Goal: Feedback & Contribution: Contribute content

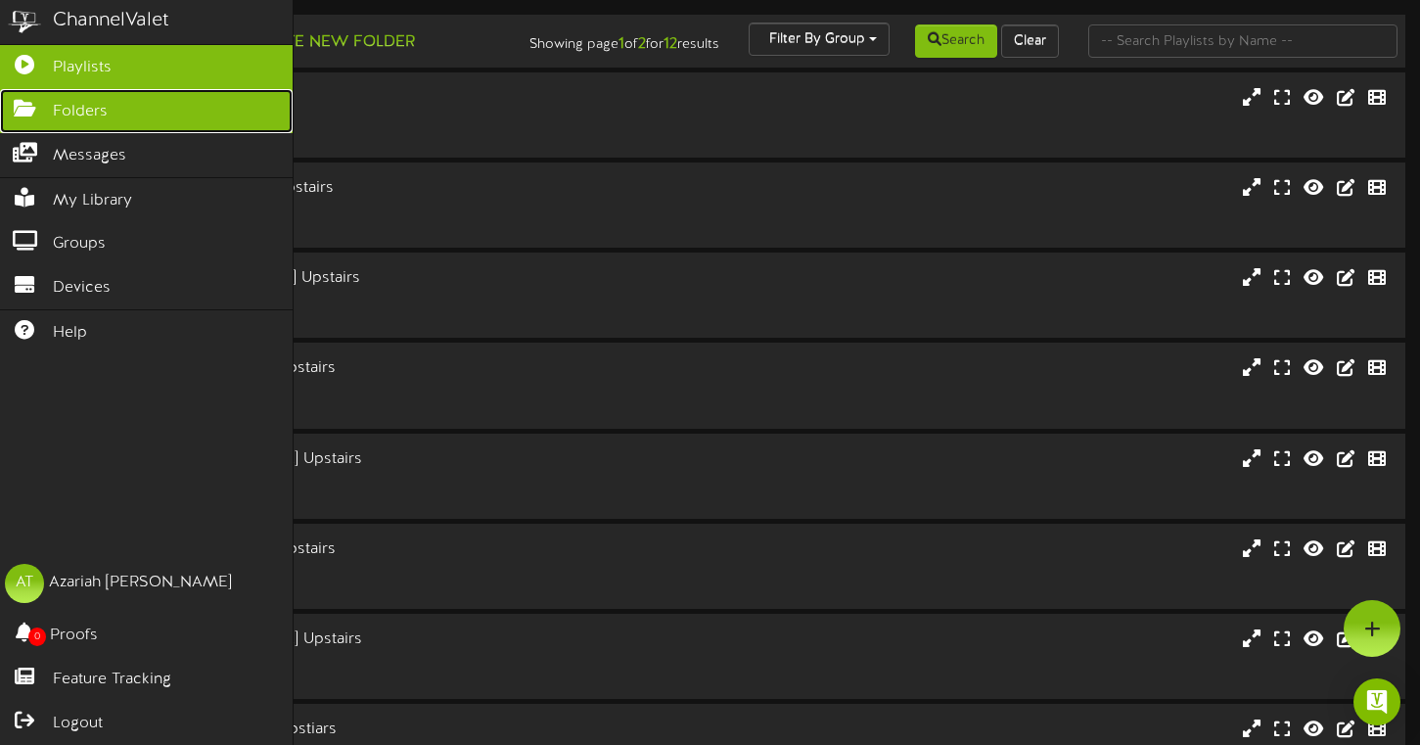
click at [23, 99] on icon at bounding box center [24, 106] width 49 height 15
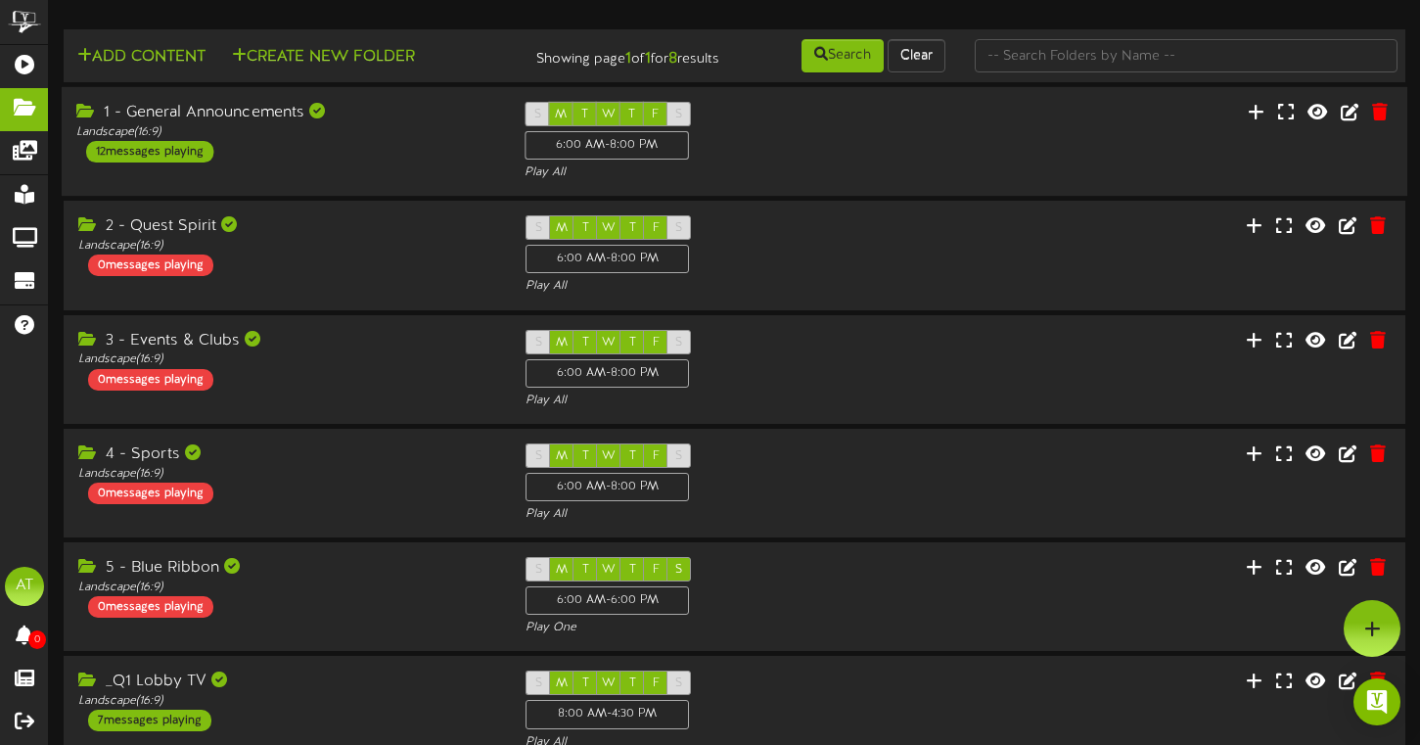
click at [329, 179] on div "1 - General Announcements Landscape ( 16:9 ) 12 messages playing S M T W T F S …" at bounding box center [734, 142] width 1345 height 80
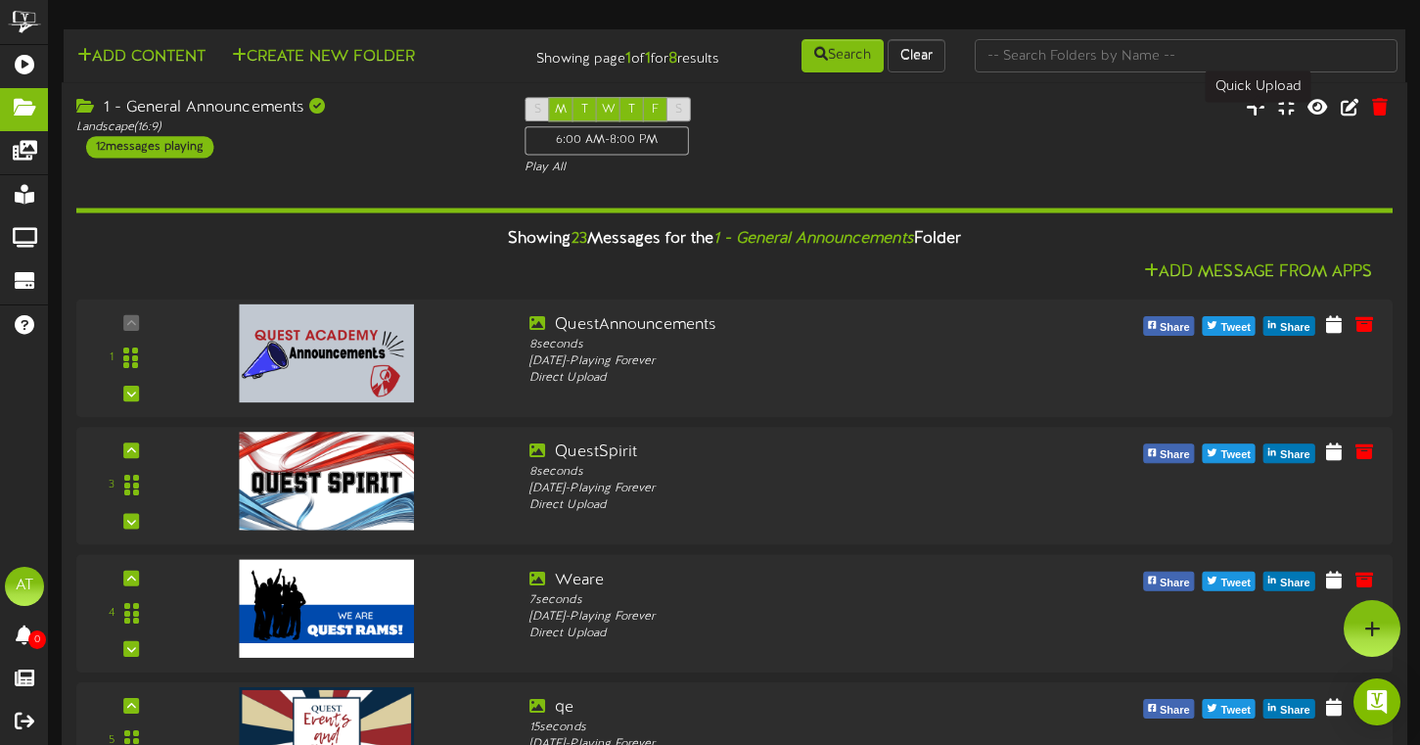
click at [1255, 117] on icon at bounding box center [1256, 107] width 20 height 22
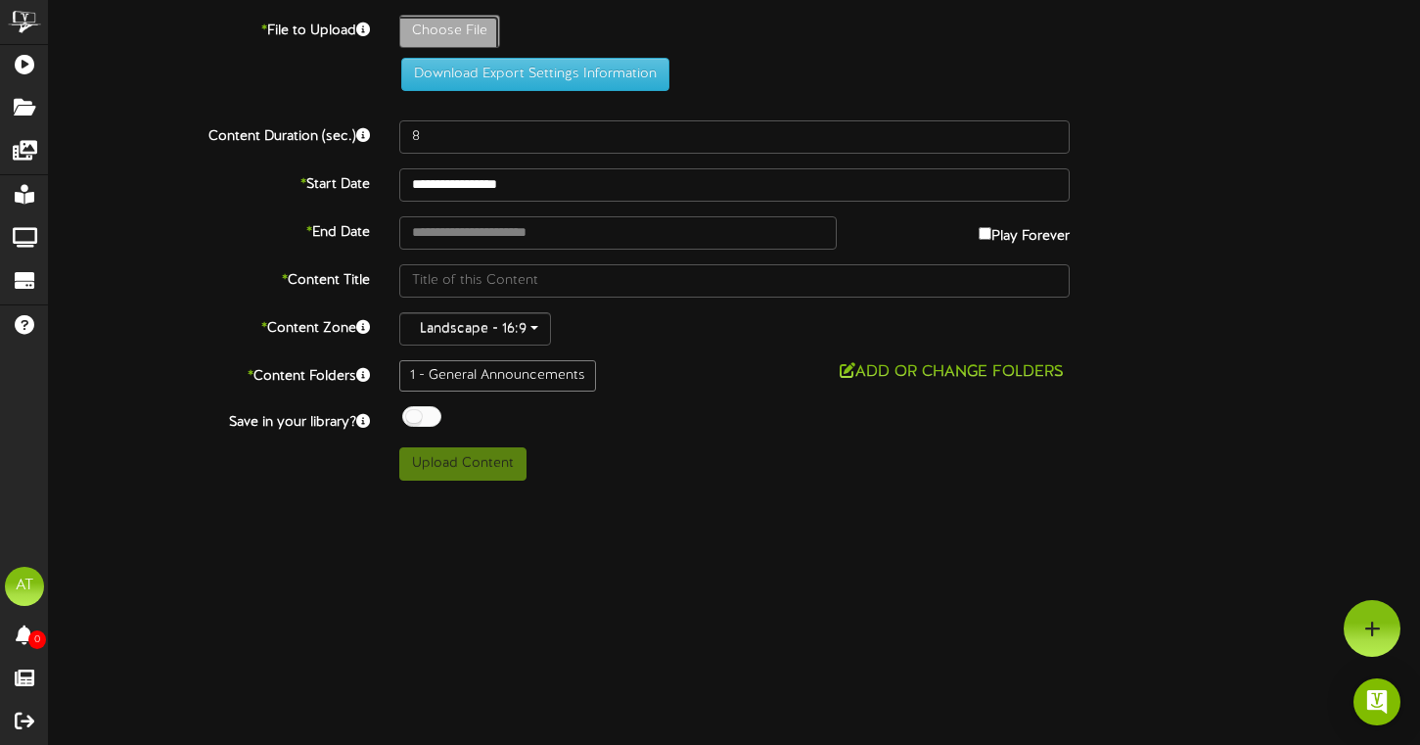
type input "**********"
type input "ChamberChoirTryouts"
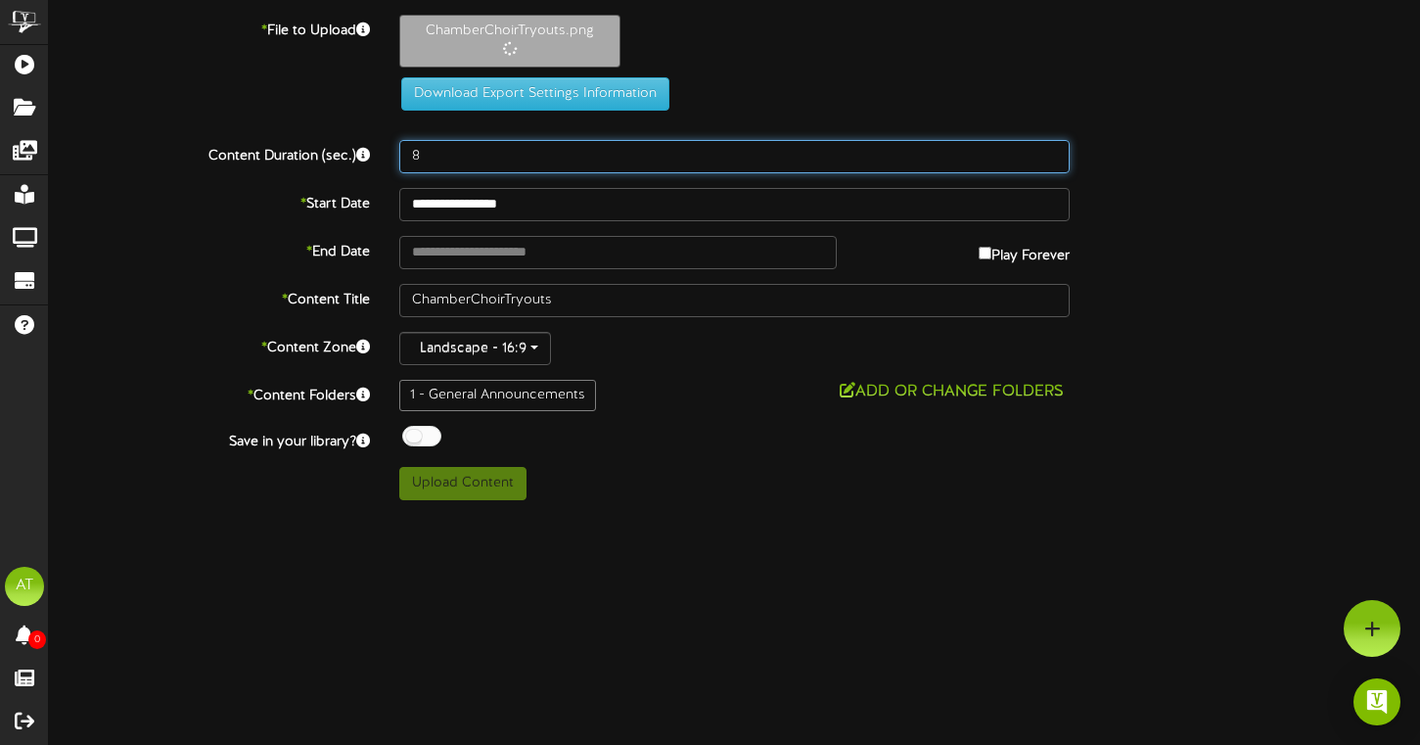
drag, startPoint x: 441, startPoint y: 155, endPoint x: 412, endPoint y: 155, distance: 29.4
click at [412, 155] on input "8" at bounding box center [734, 156] width 671 height 33
type input "10"
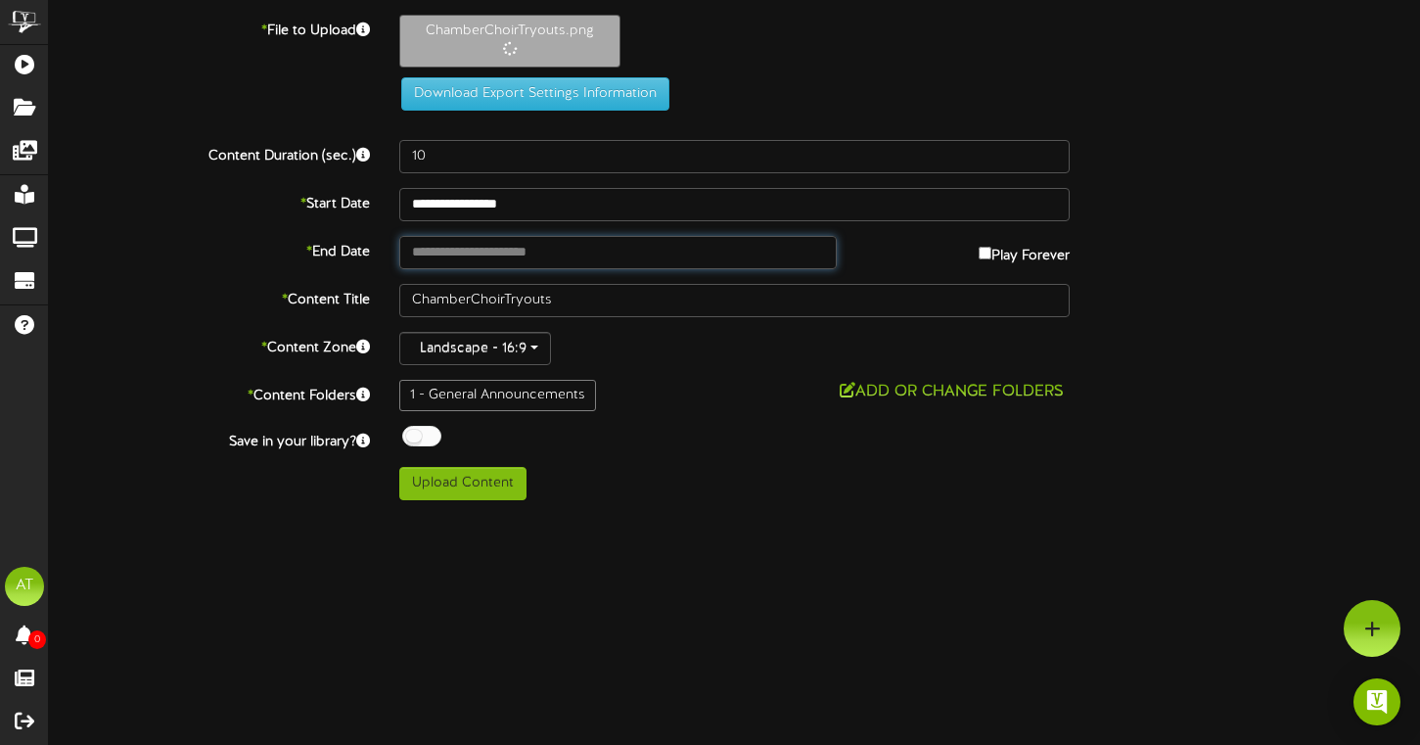
click at [491, 257] on input "text" at bounding box center [617, 252] width 437 height 33
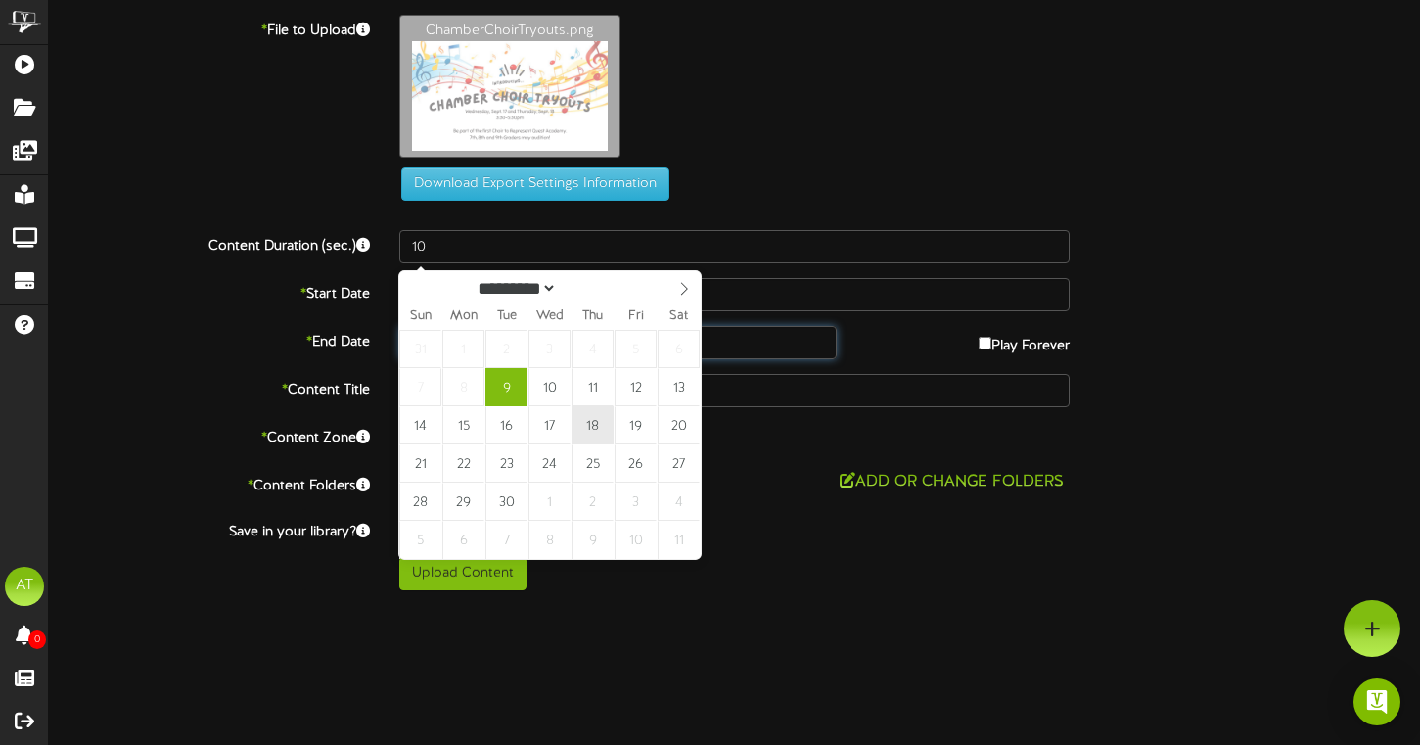
type input "**********"
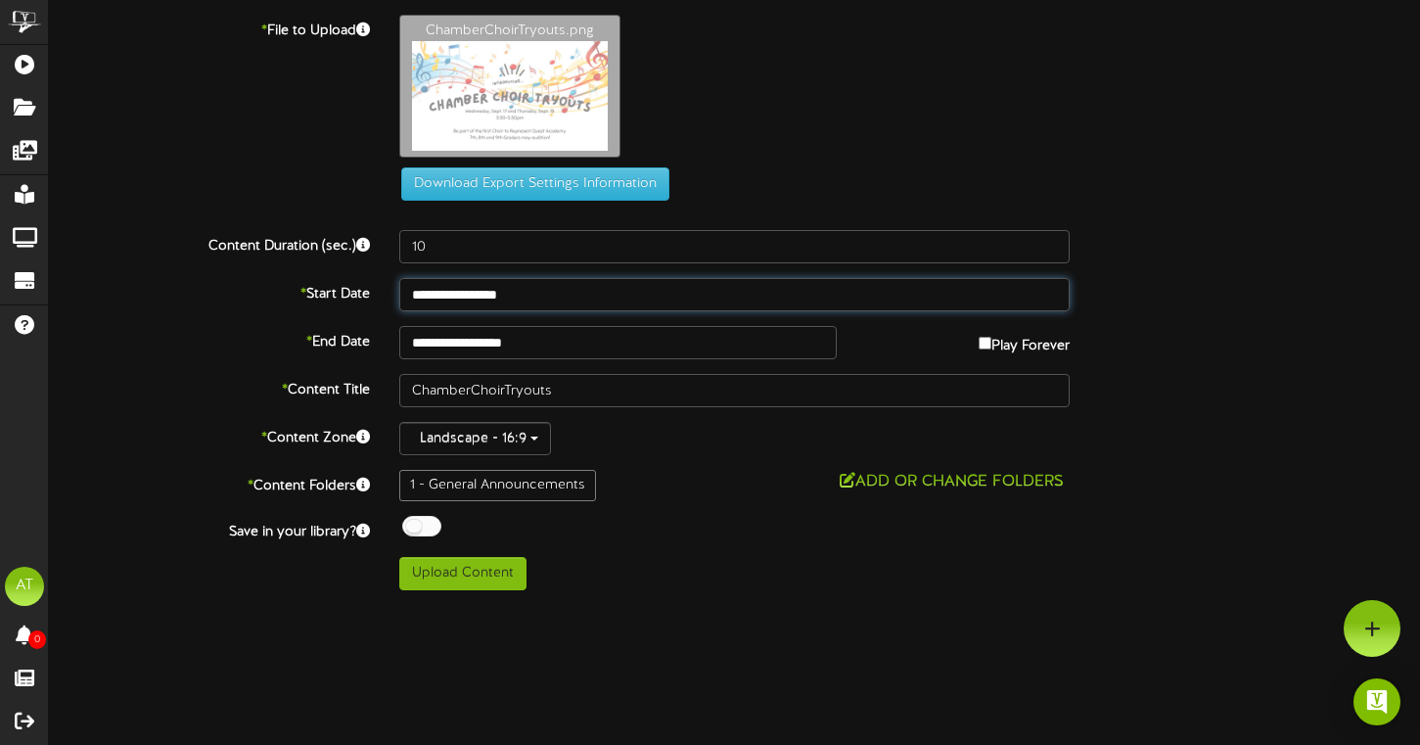
click at [693, 303] on input "**********" at bounding box center [734, 294] width 671 height 33
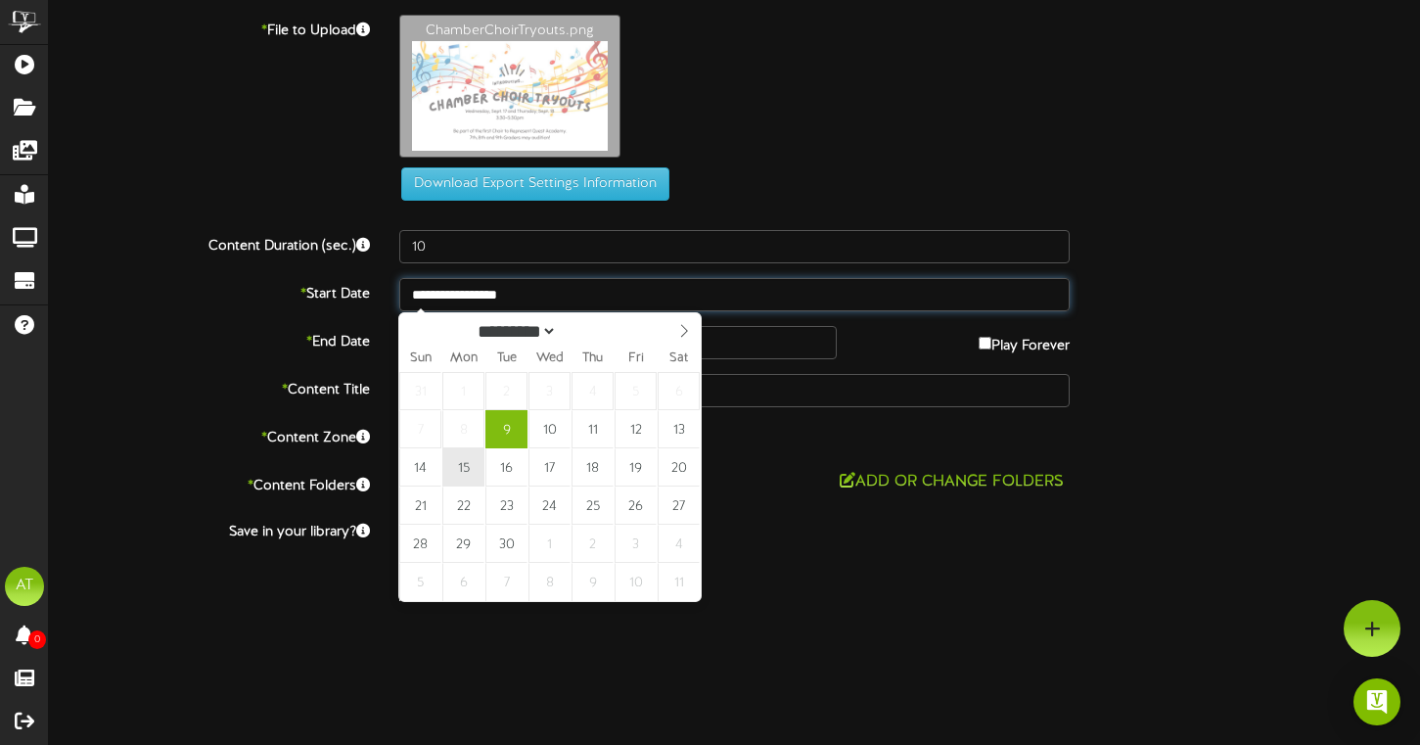
type input "**********"
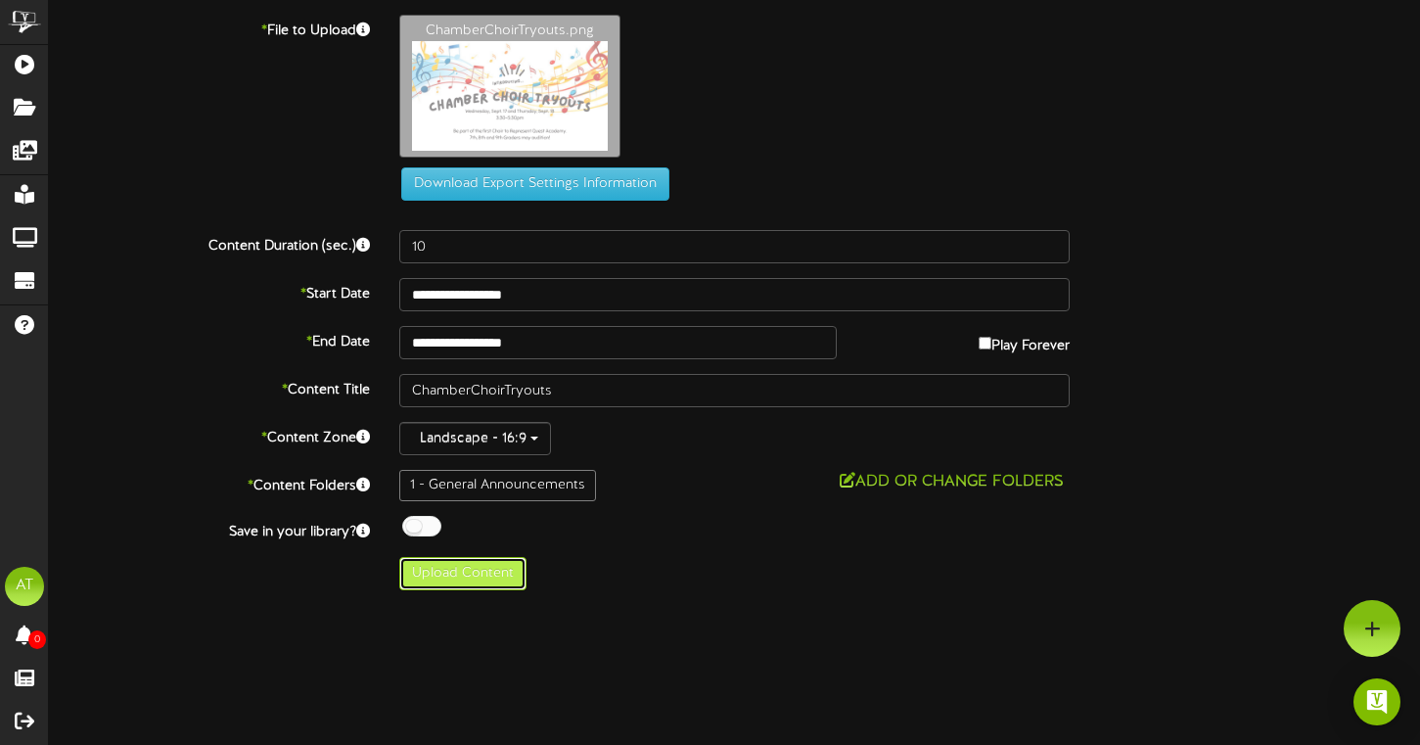
click at [456, 570] on button "Upload Content" at bounding box center [462, 573] width 127 height 33
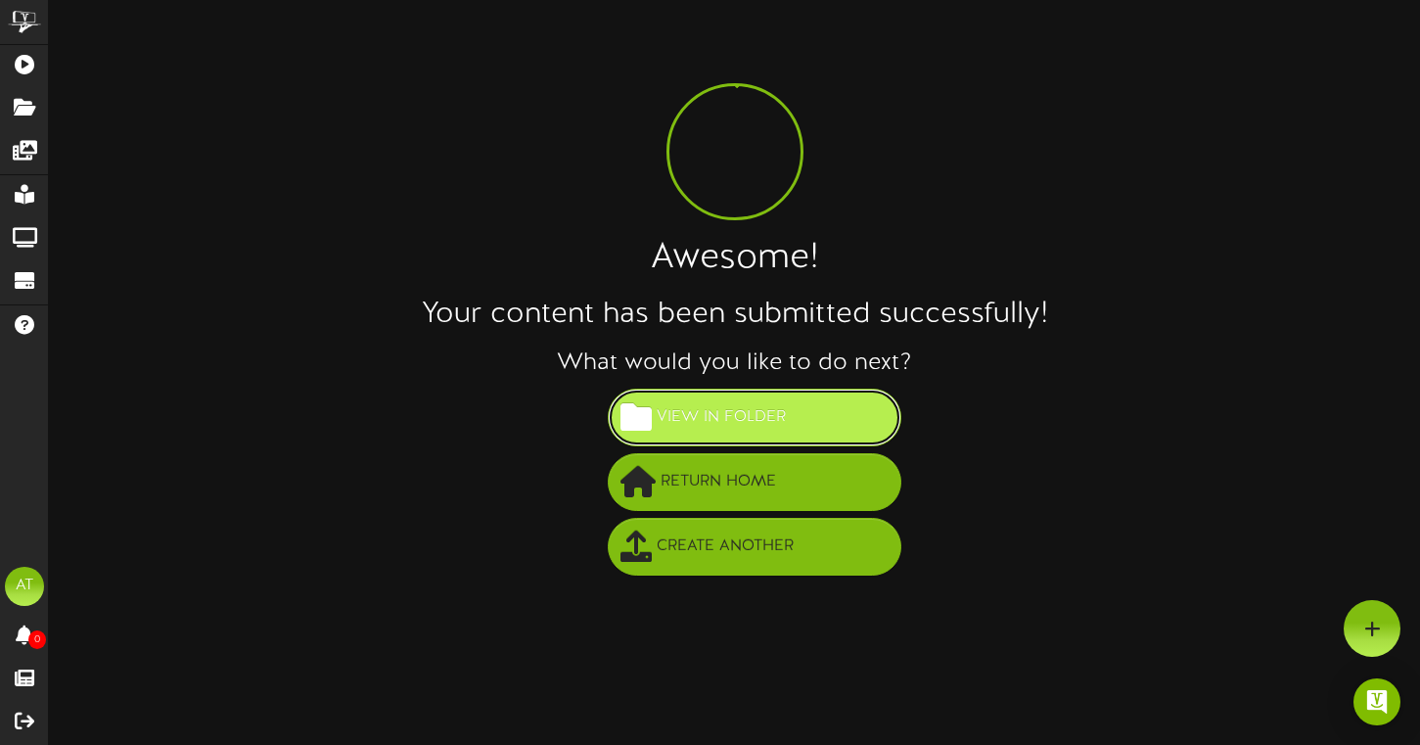
click at [796, 430] on button "View in Folder" at bounding box center [755, 417] width 294 height 58
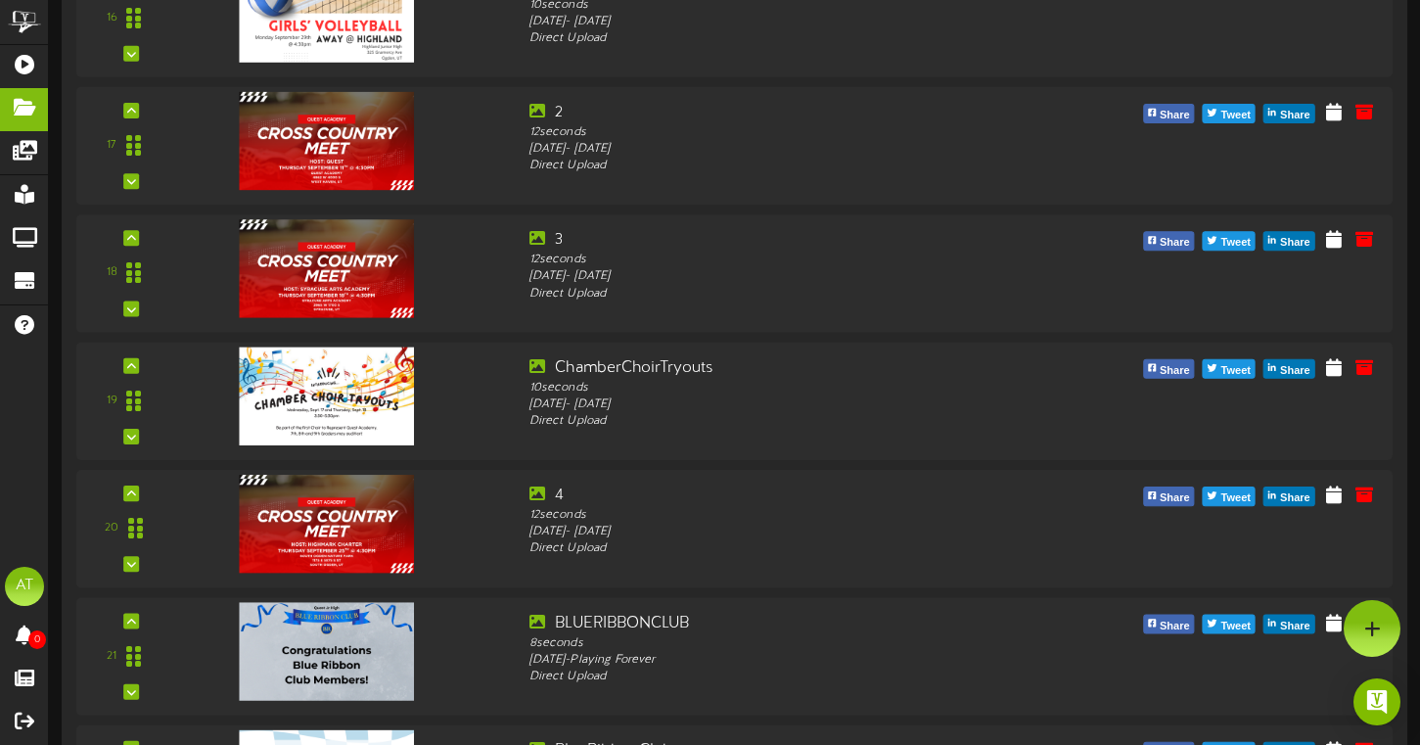
scroll to position [2205, 0]
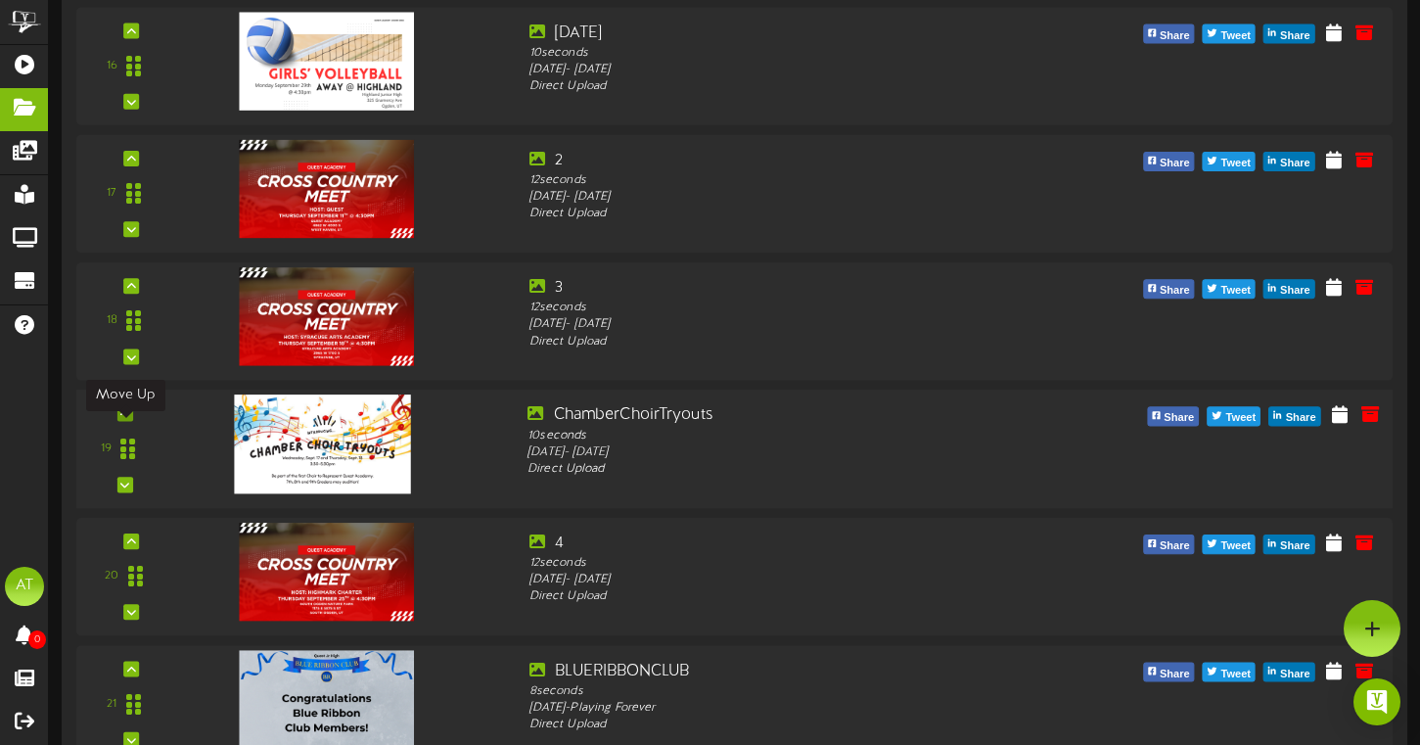
click at [124, 418] on icon at bounding box center [124, 413] width 9 height 10
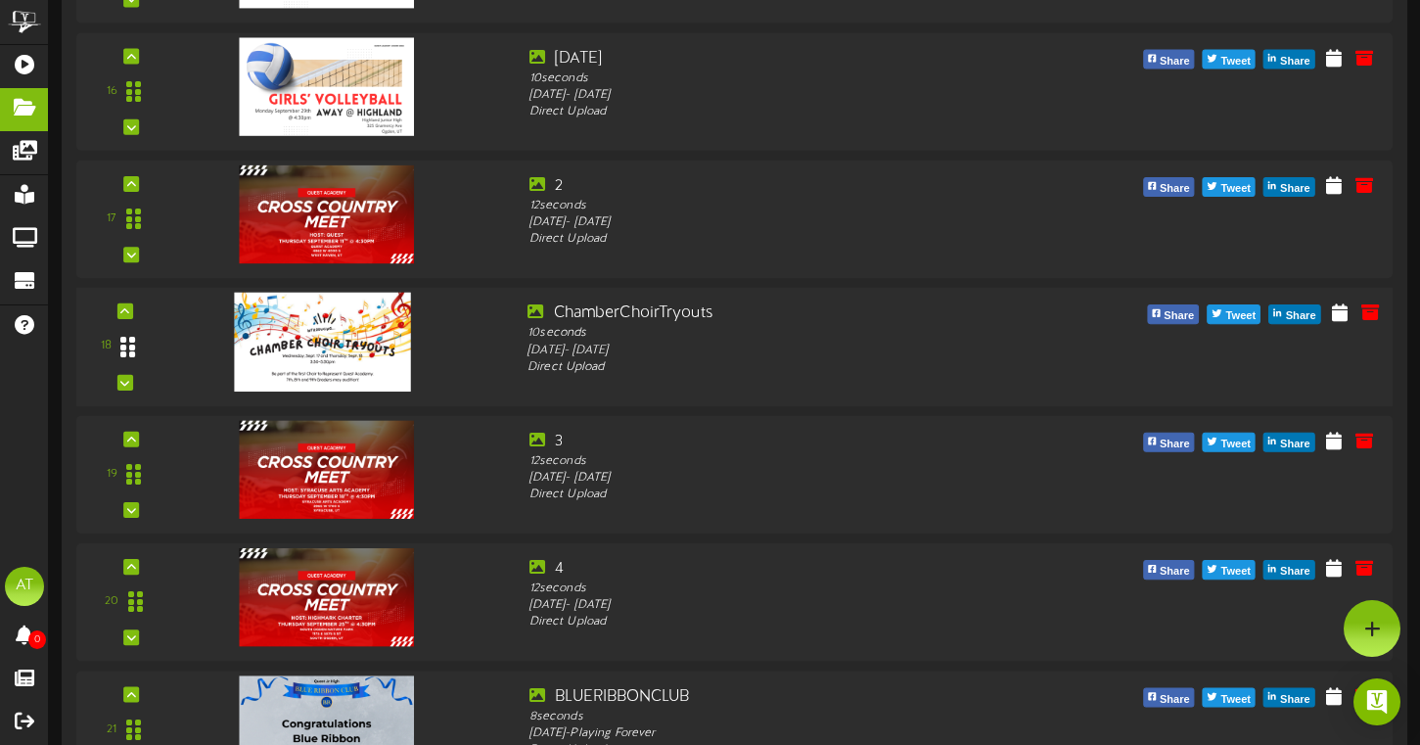
scroll to position [2179, 0]
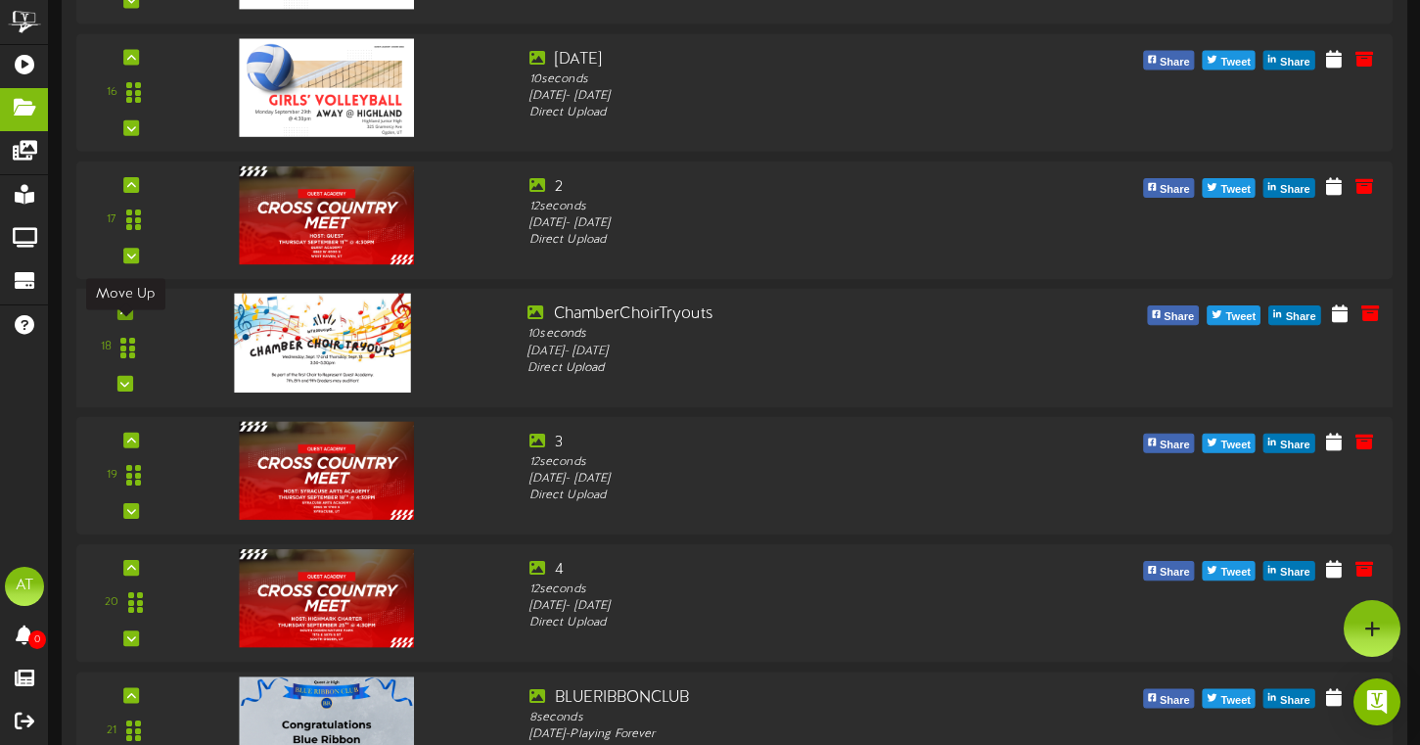
click at [121, 320] on div at bounding box center [125, 312] width 16 height 16
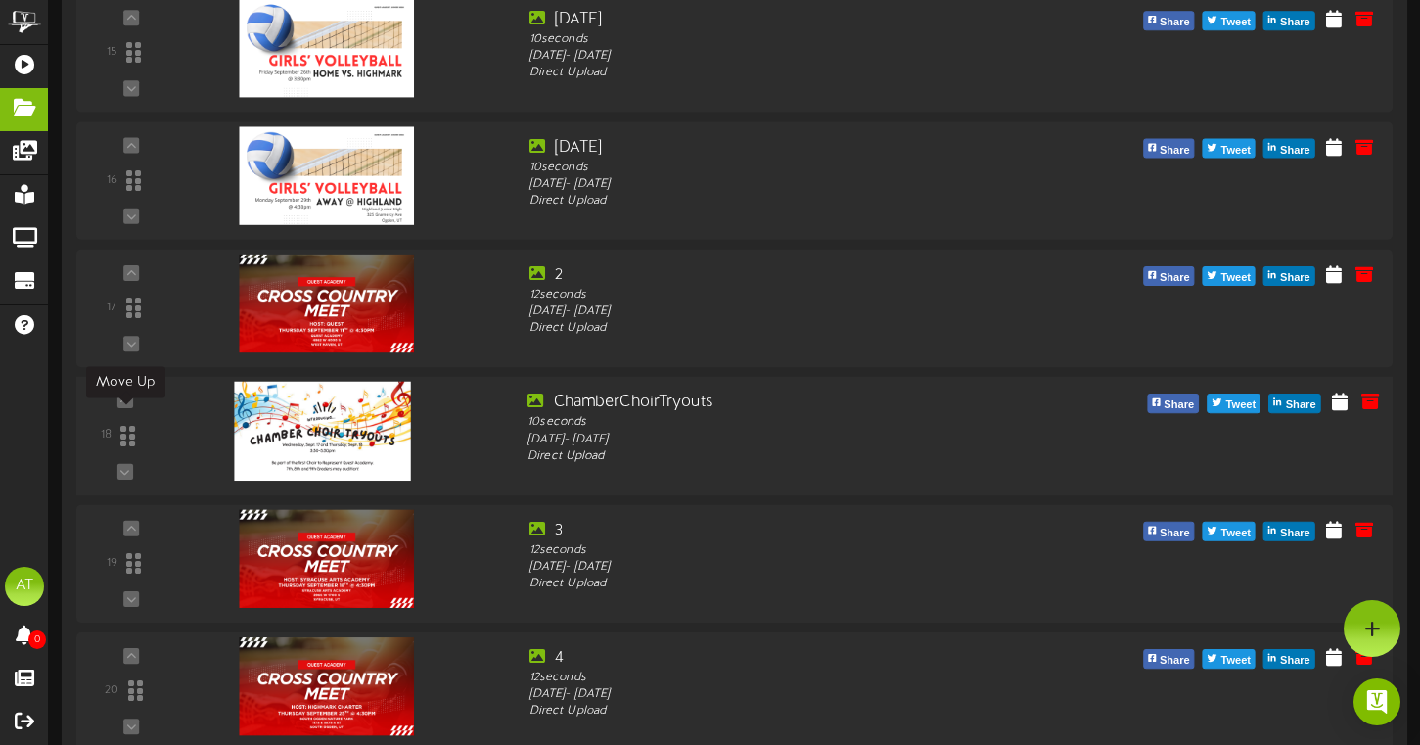
scroll to position [2073, 0]
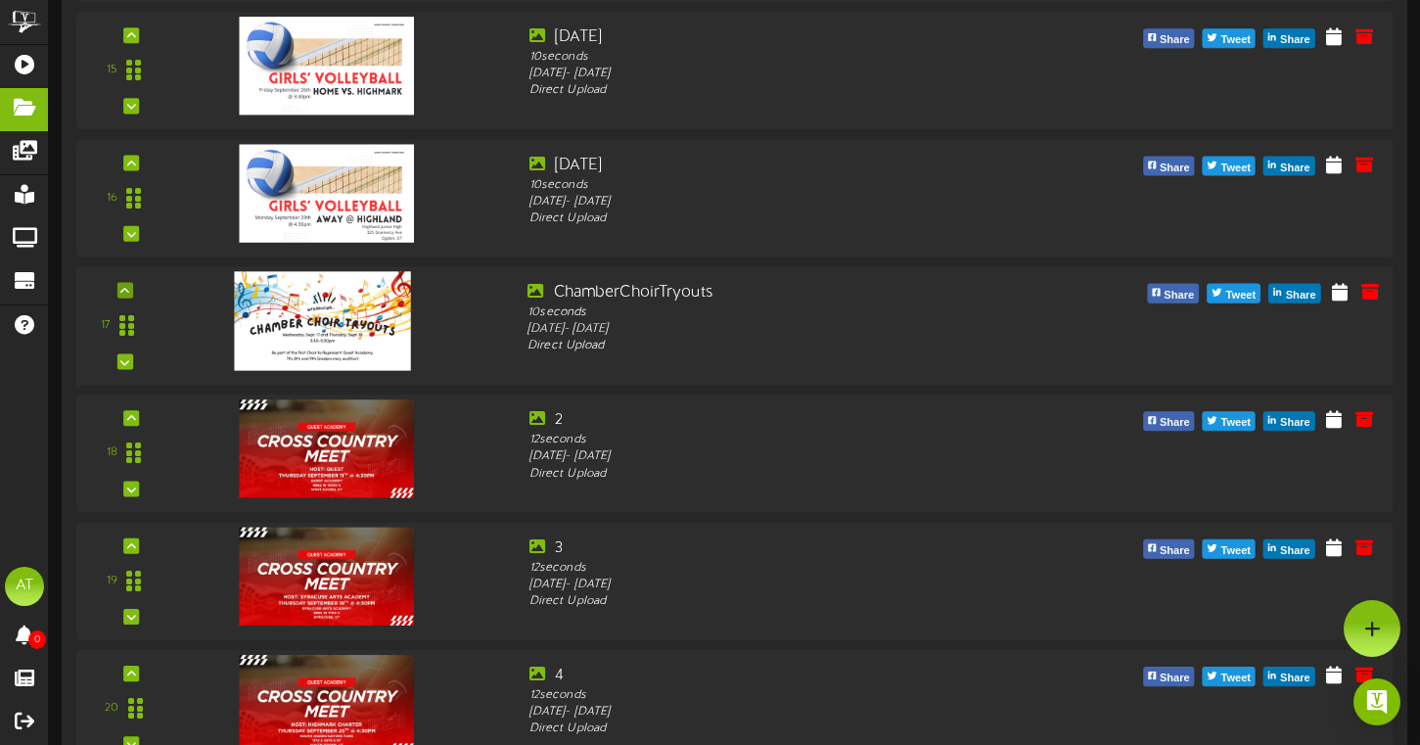
click at [129, 297] on div at bounding box center [125, 290] width 16 height 16
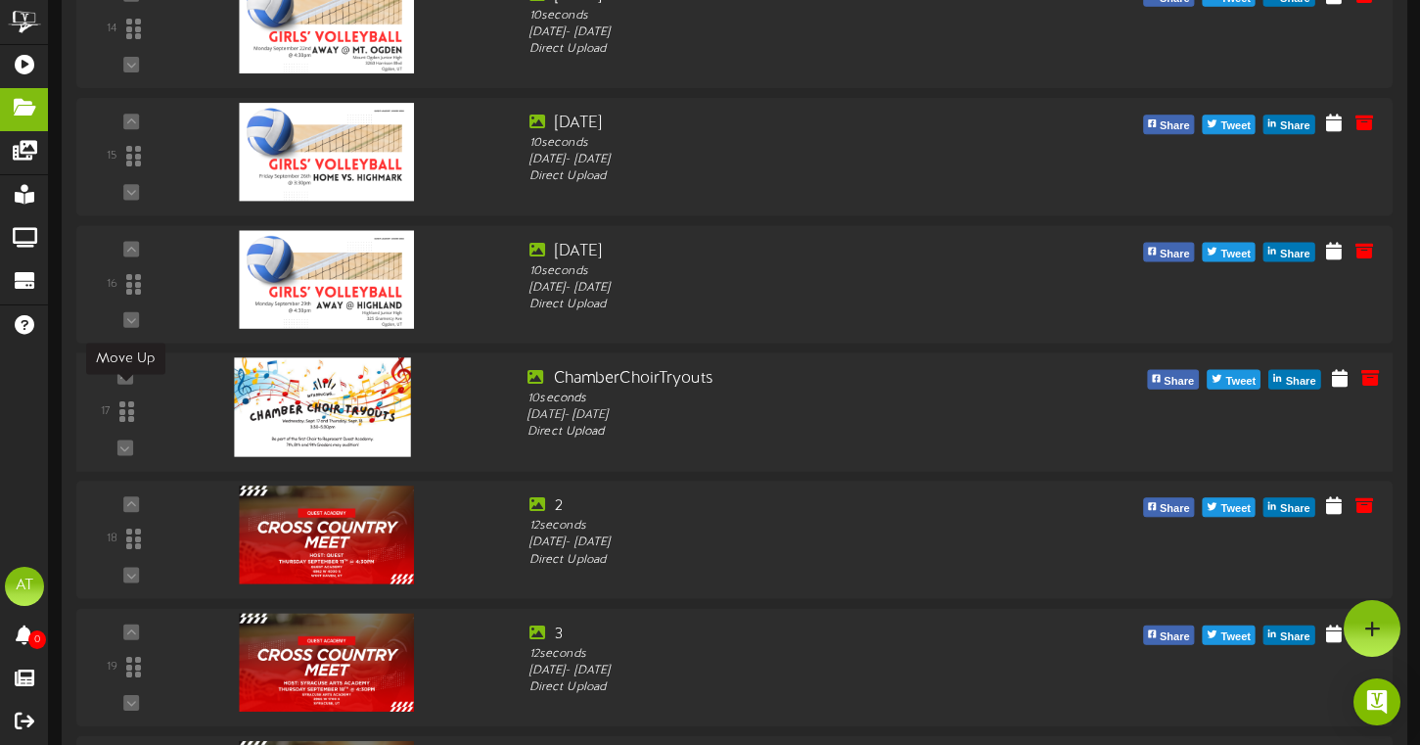
scroll to position [1963, 0]
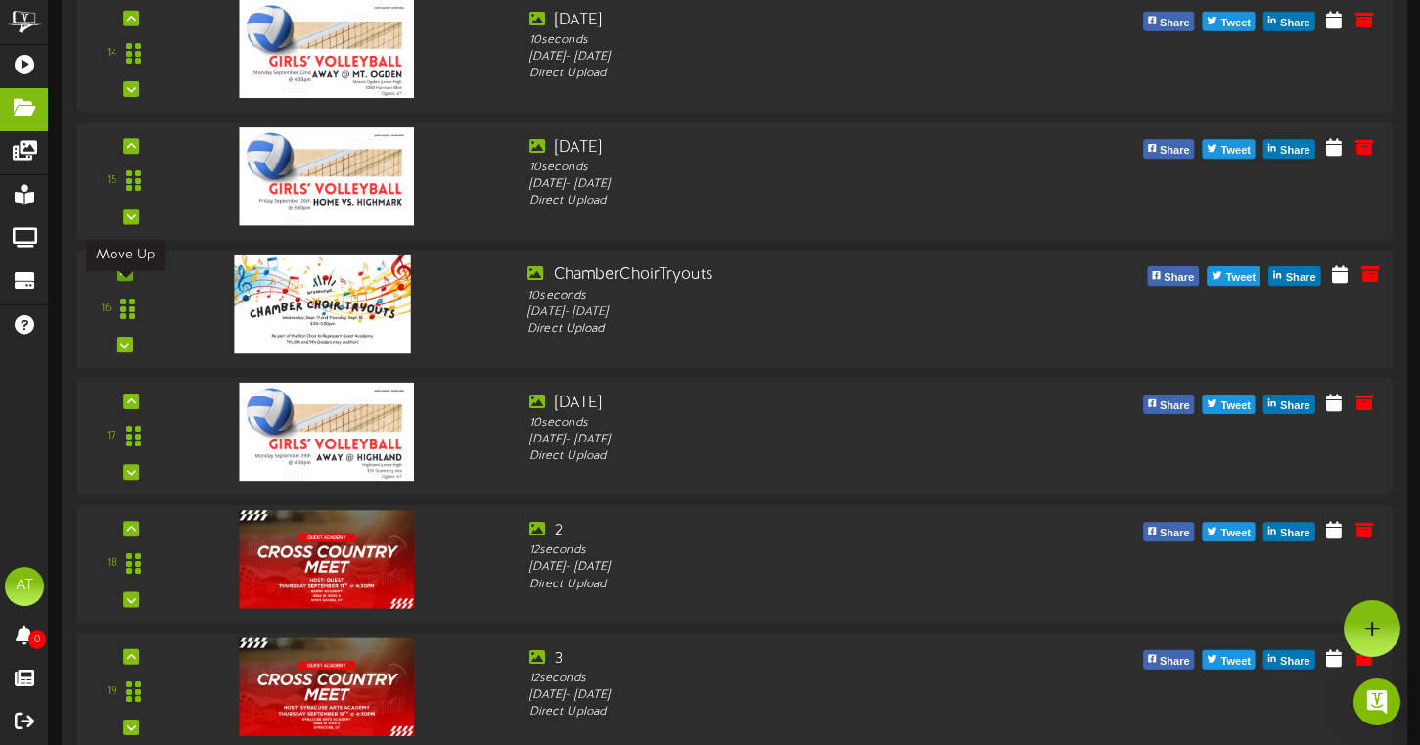
click at [129, 281] on div at bounding box center [125, 273] width 16 height 16
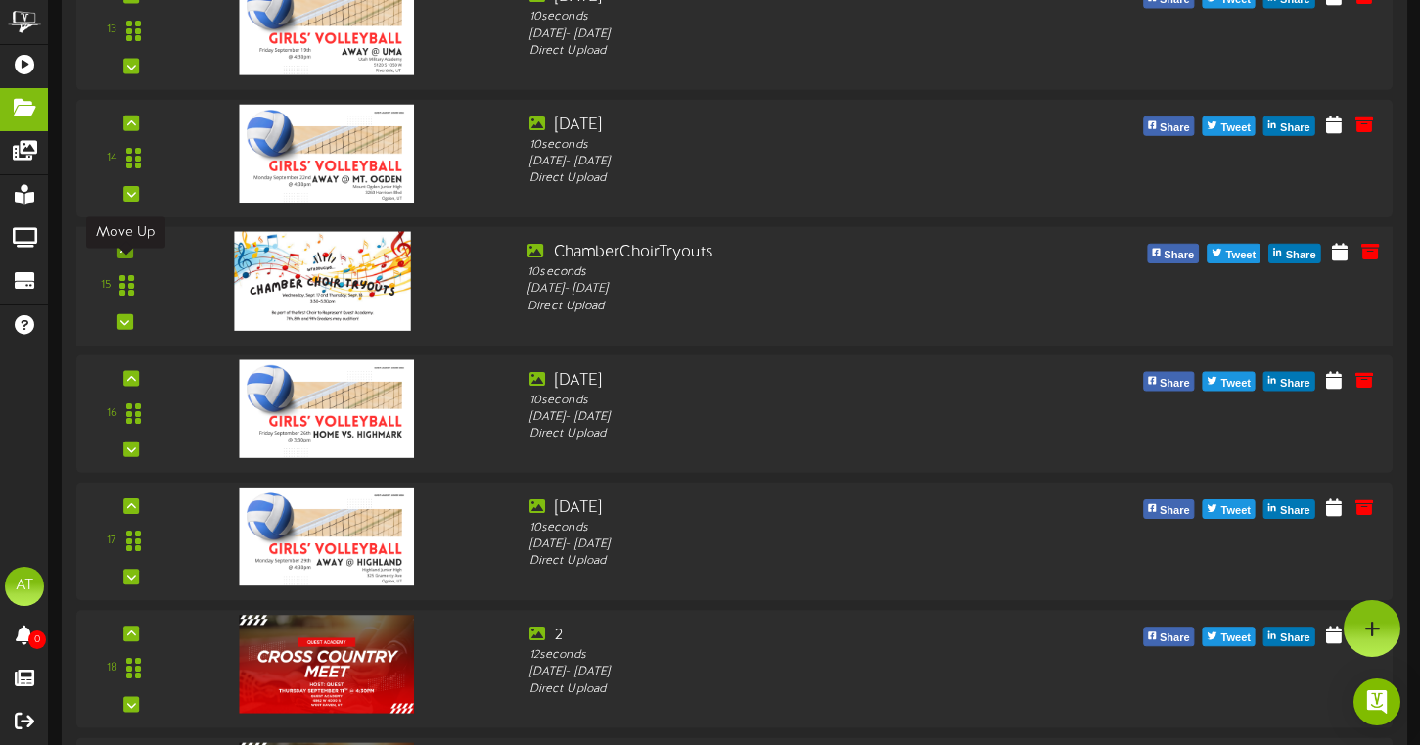
click at [128, 258] on div at bounding box center [125, 251] width 16 height 16
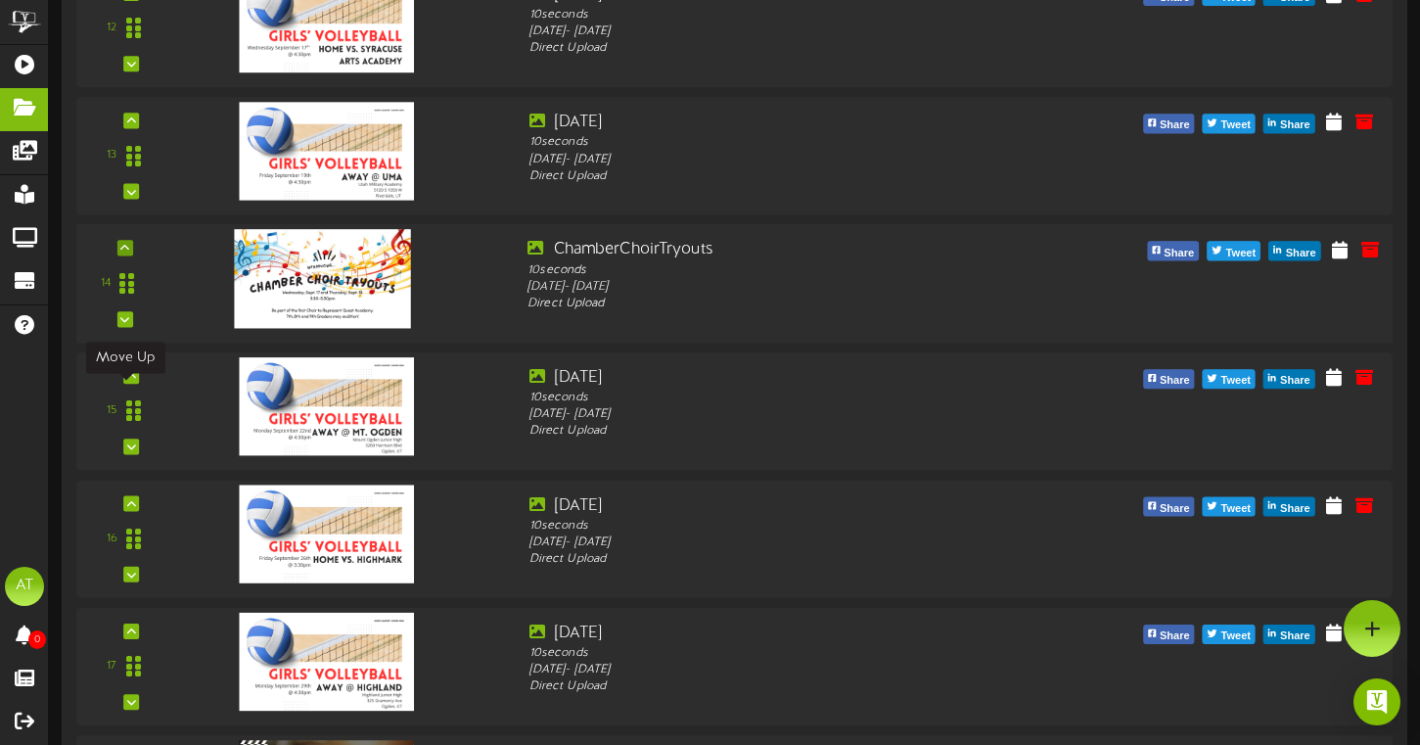
click at [126, 252] on icon at bounding box center [124, 248] width 9 height 10
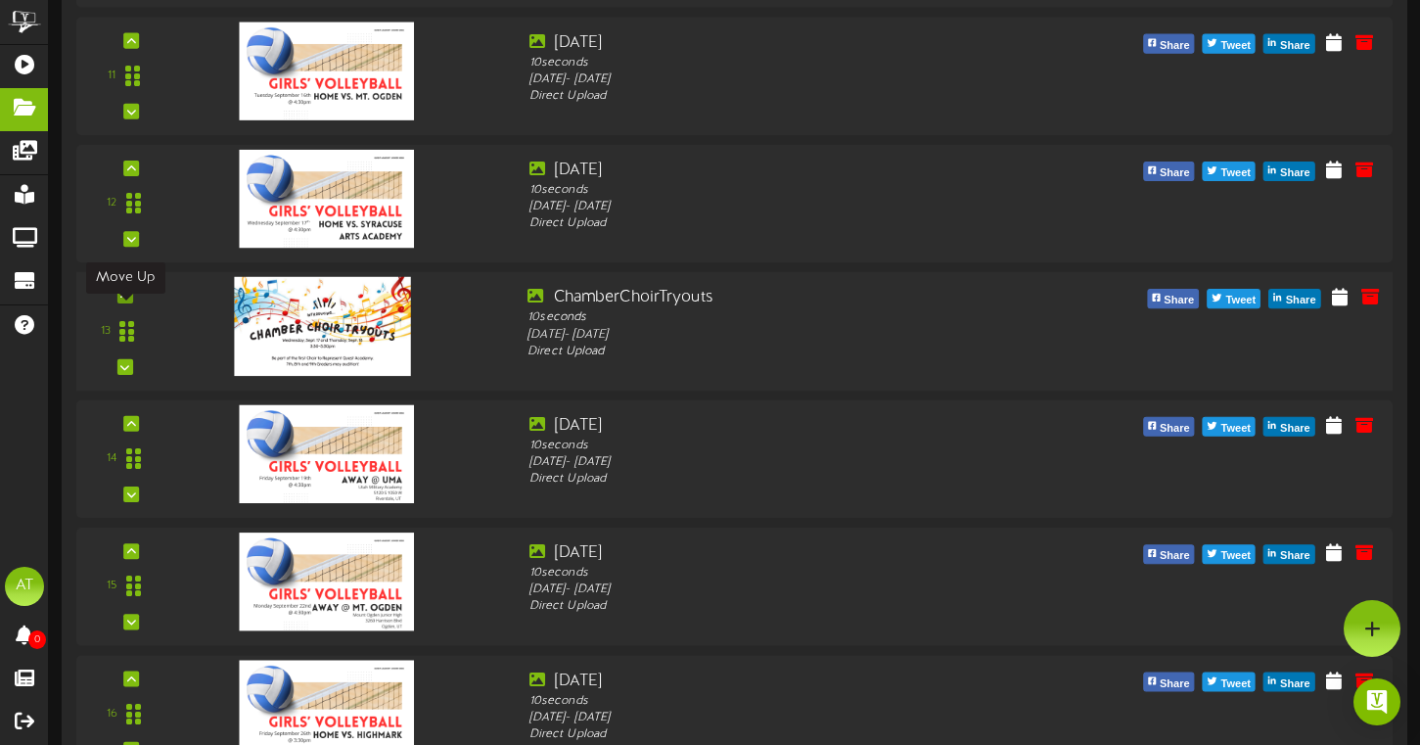
click at [132, 303] on div at bounding box center [125, 296] width 16 height 16
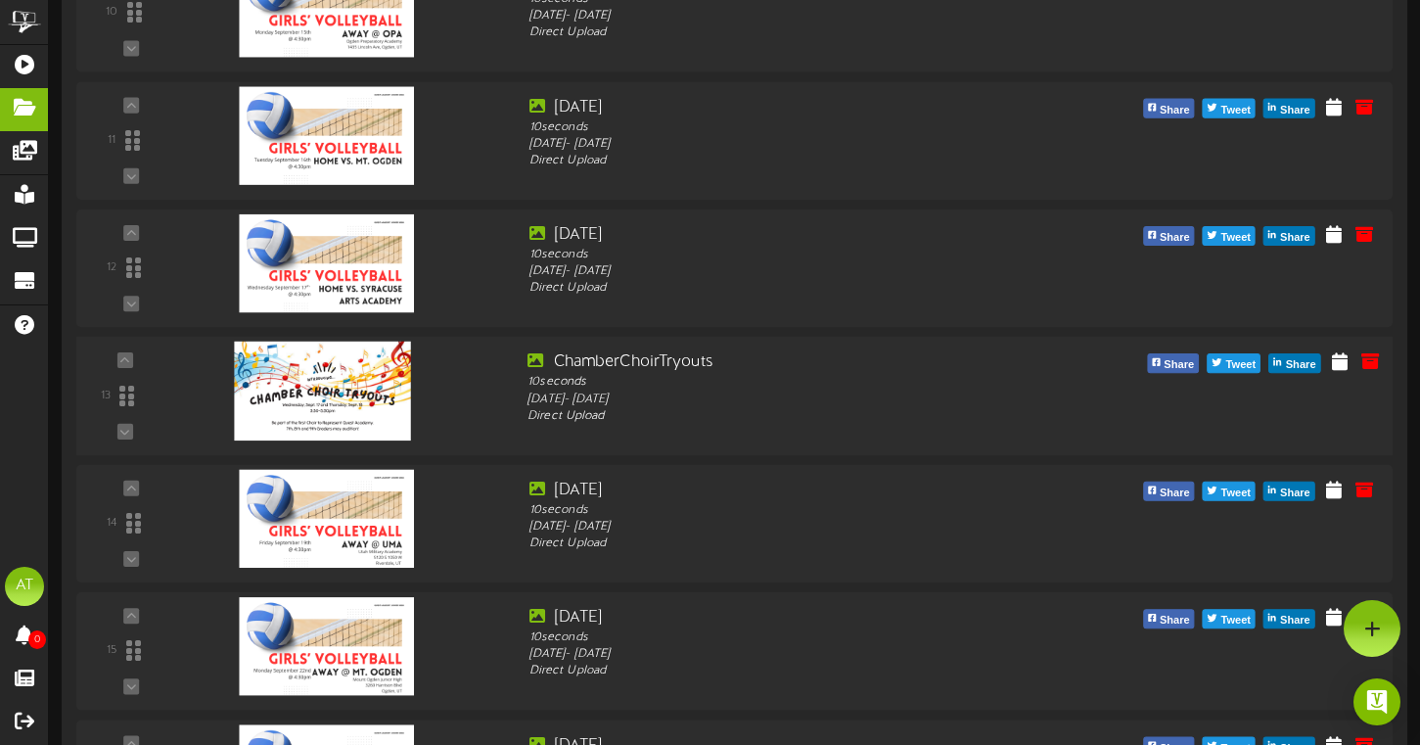
scroll to position [1439, 0]
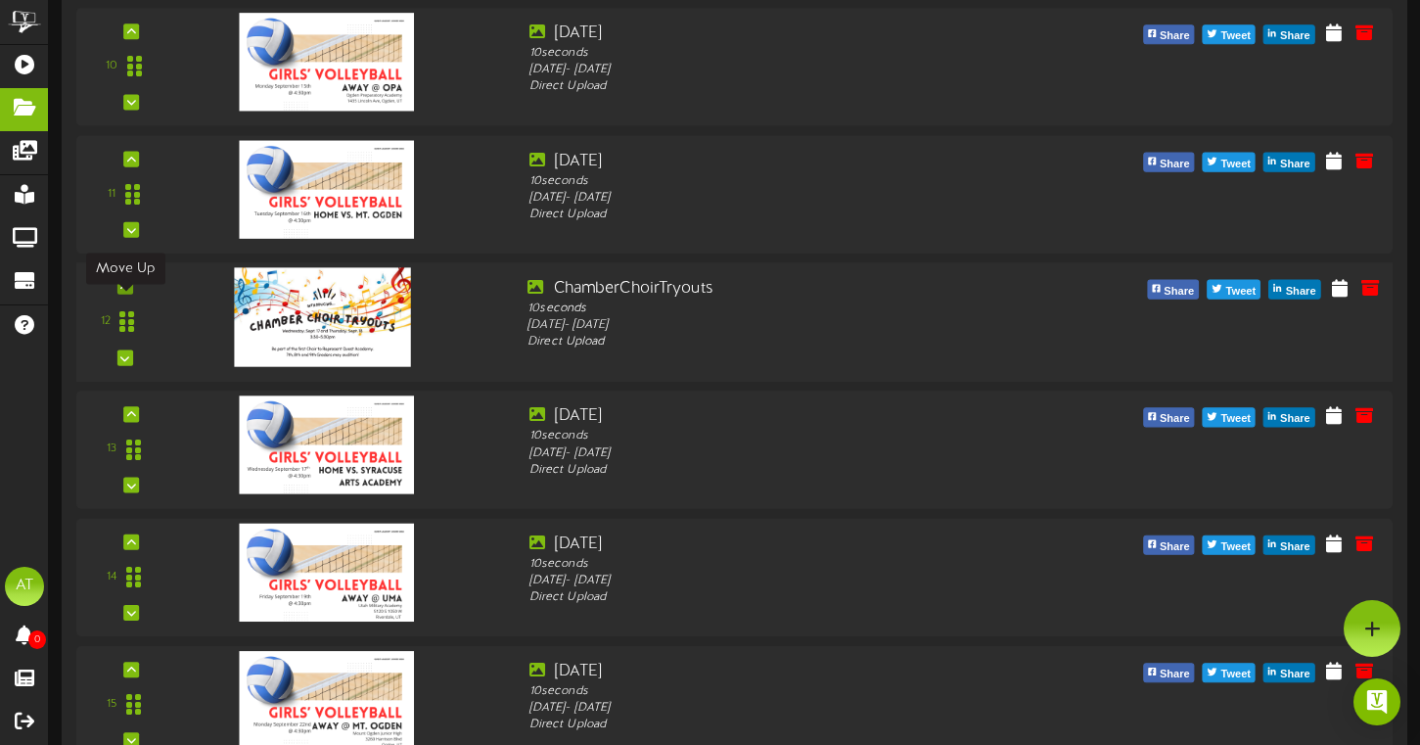
click at [128, 292] on icon at bounding box center [124, 287] width 9 height 10
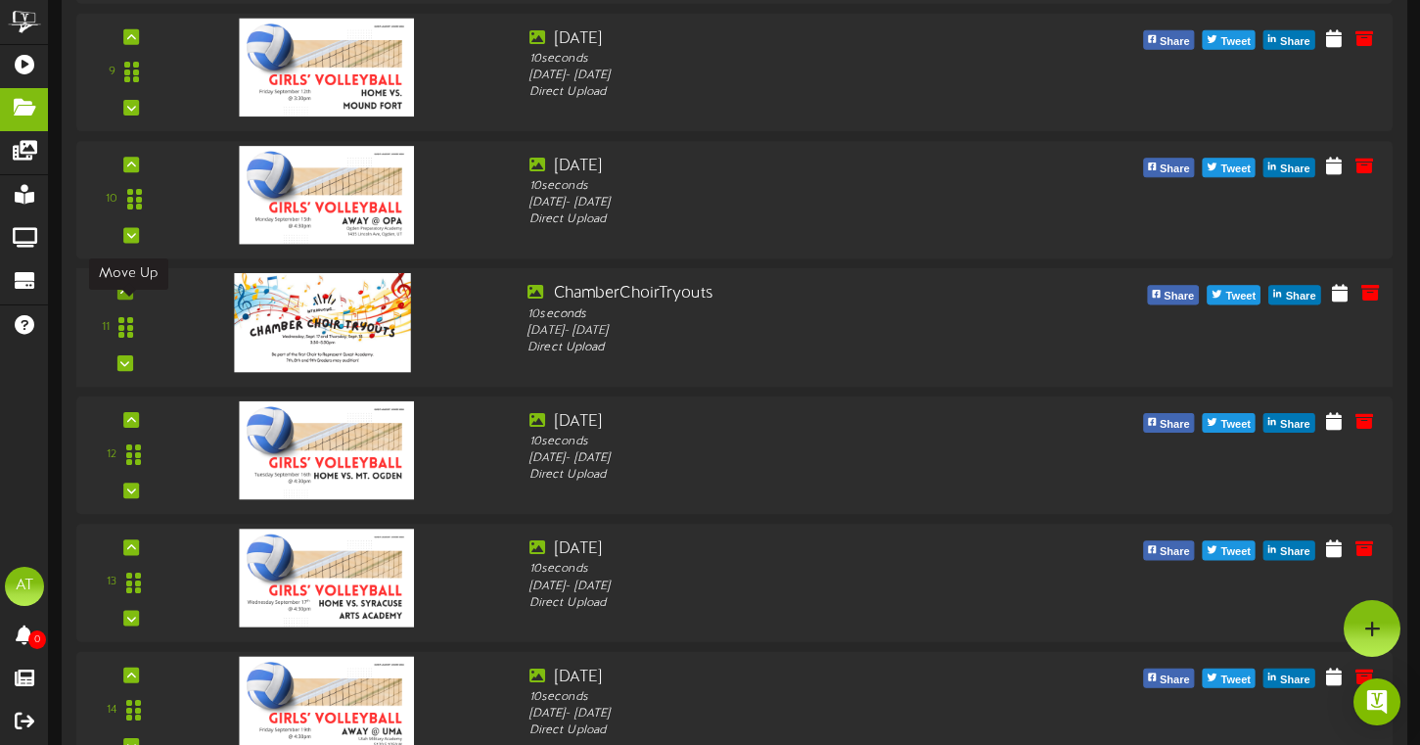
click at [128, 296] on icon at bounding box center [124, 292] width 9 height 10
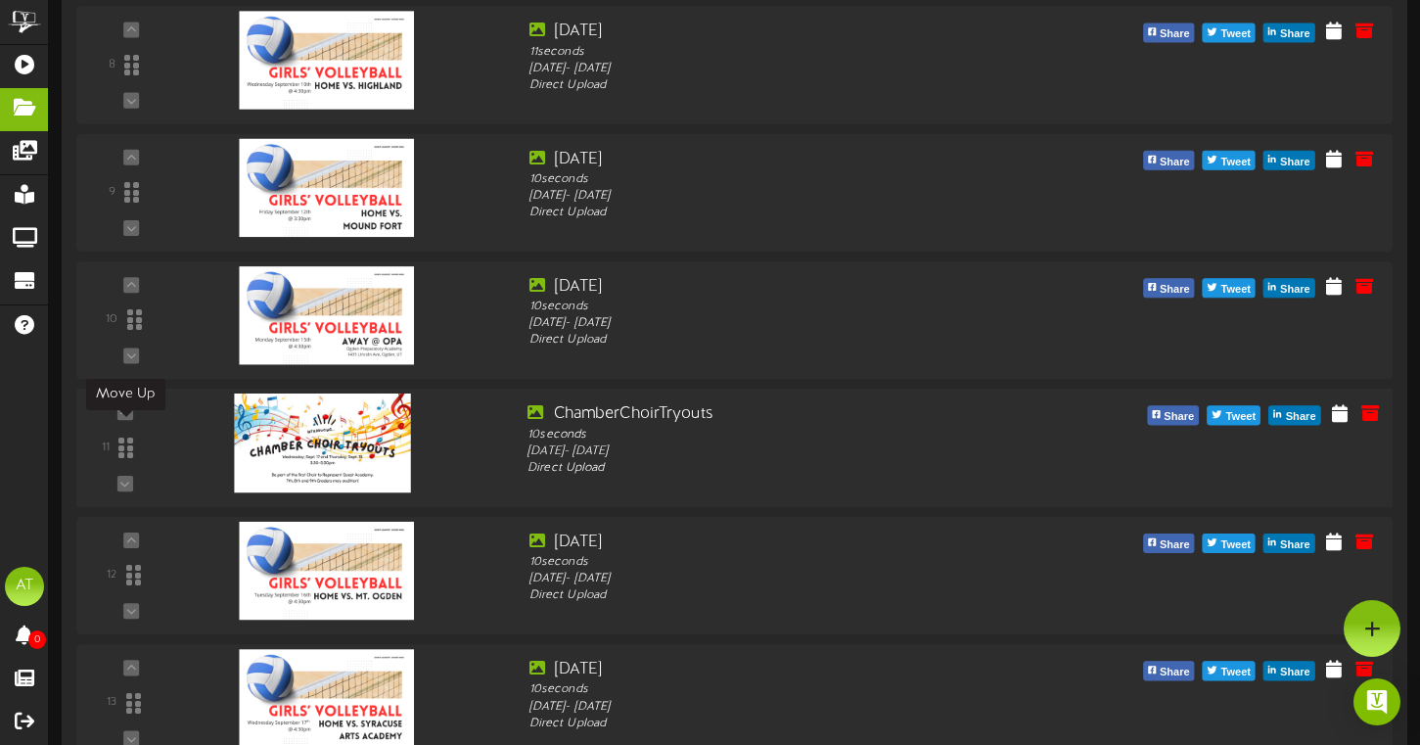
scroll to position [1149, 0]
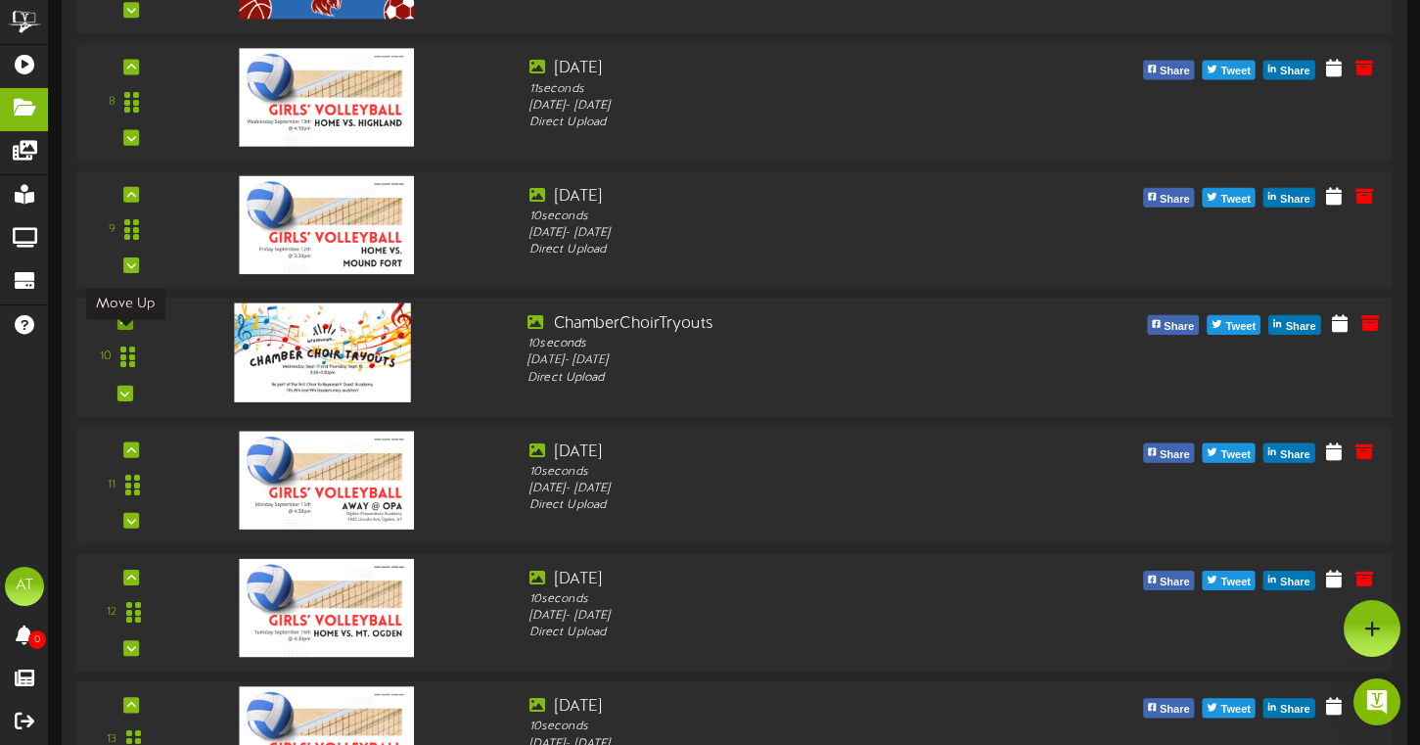
click at [130, 330] on div at bounding box center [125, 322] width 16 height 16
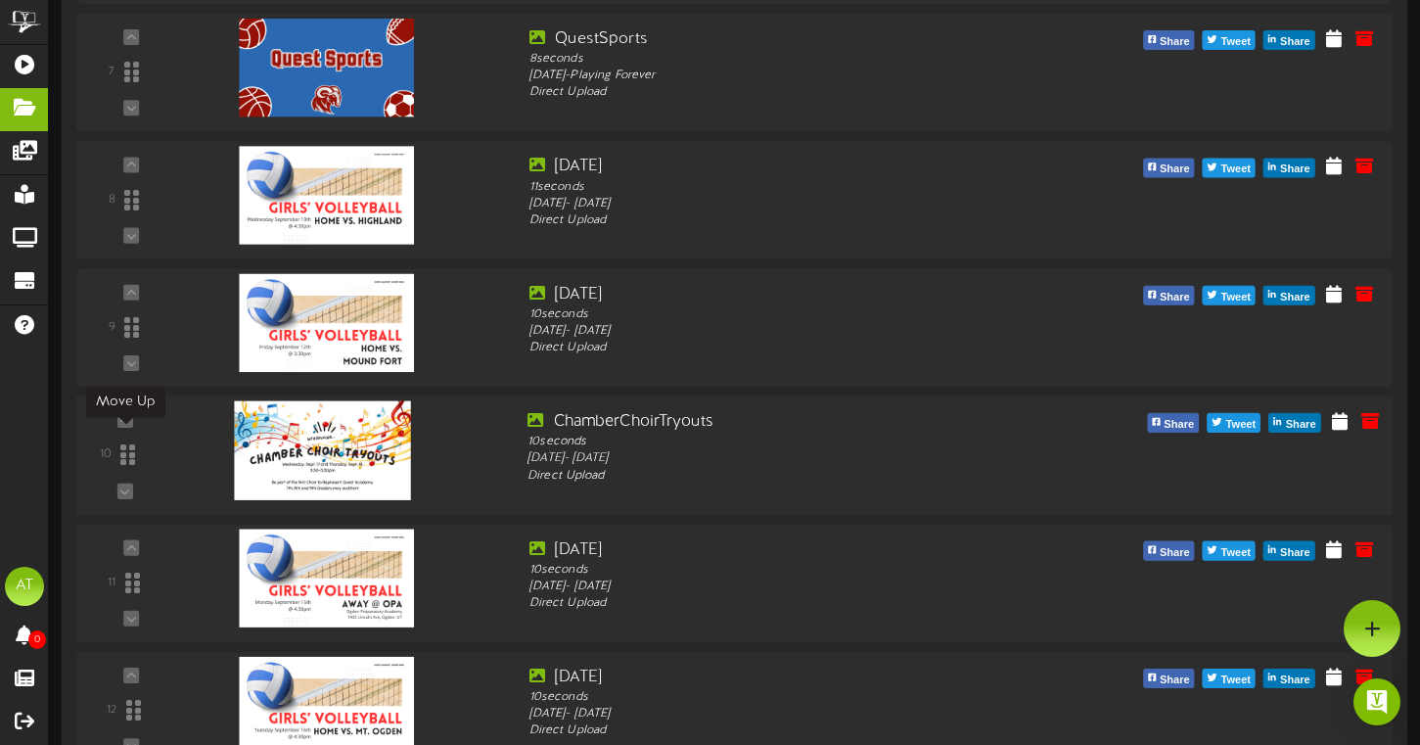
scroll to position [1016, 0]
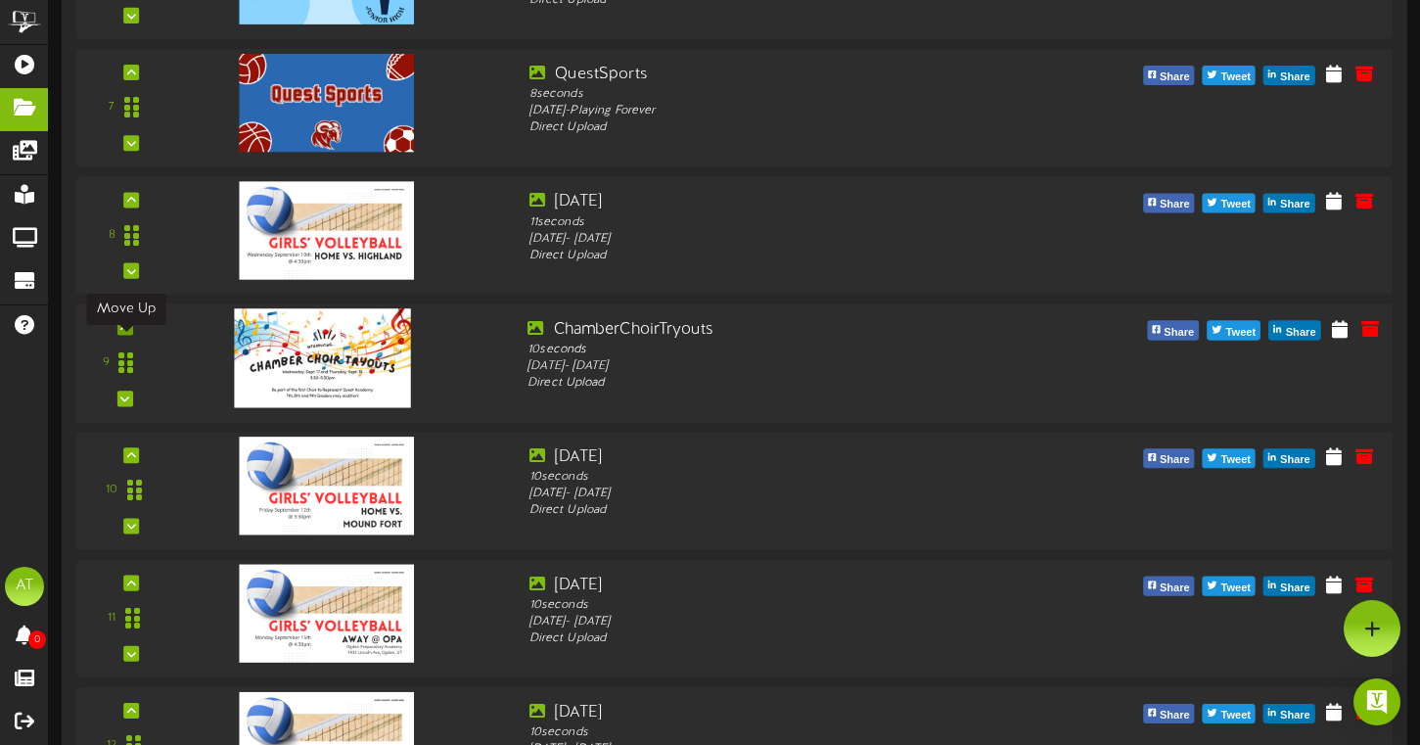
click at [127, 332] on icon at bounding box center [124, 327] width 9 height 10
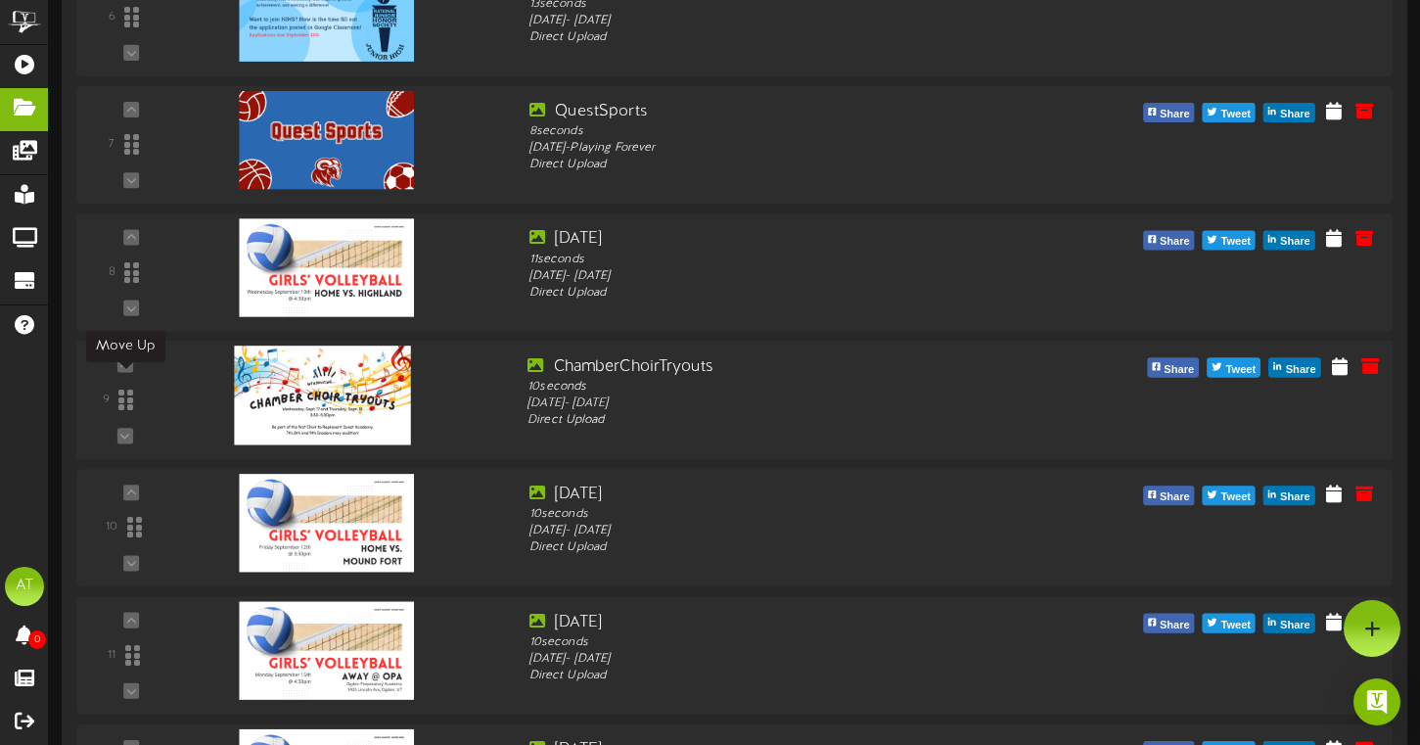
scroll to position [915, 0]
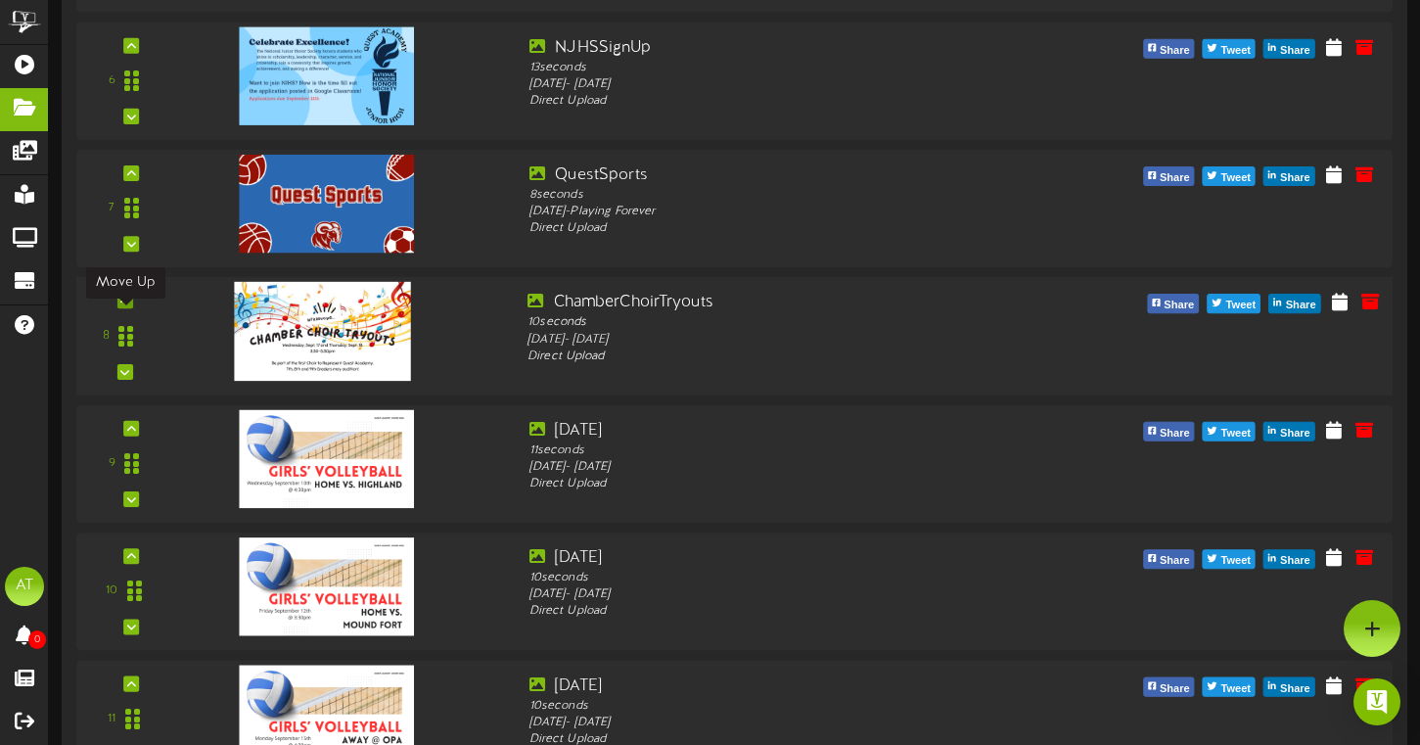
click at [128, 305] on icon at bounding box center [124, 300] width 9 height 10
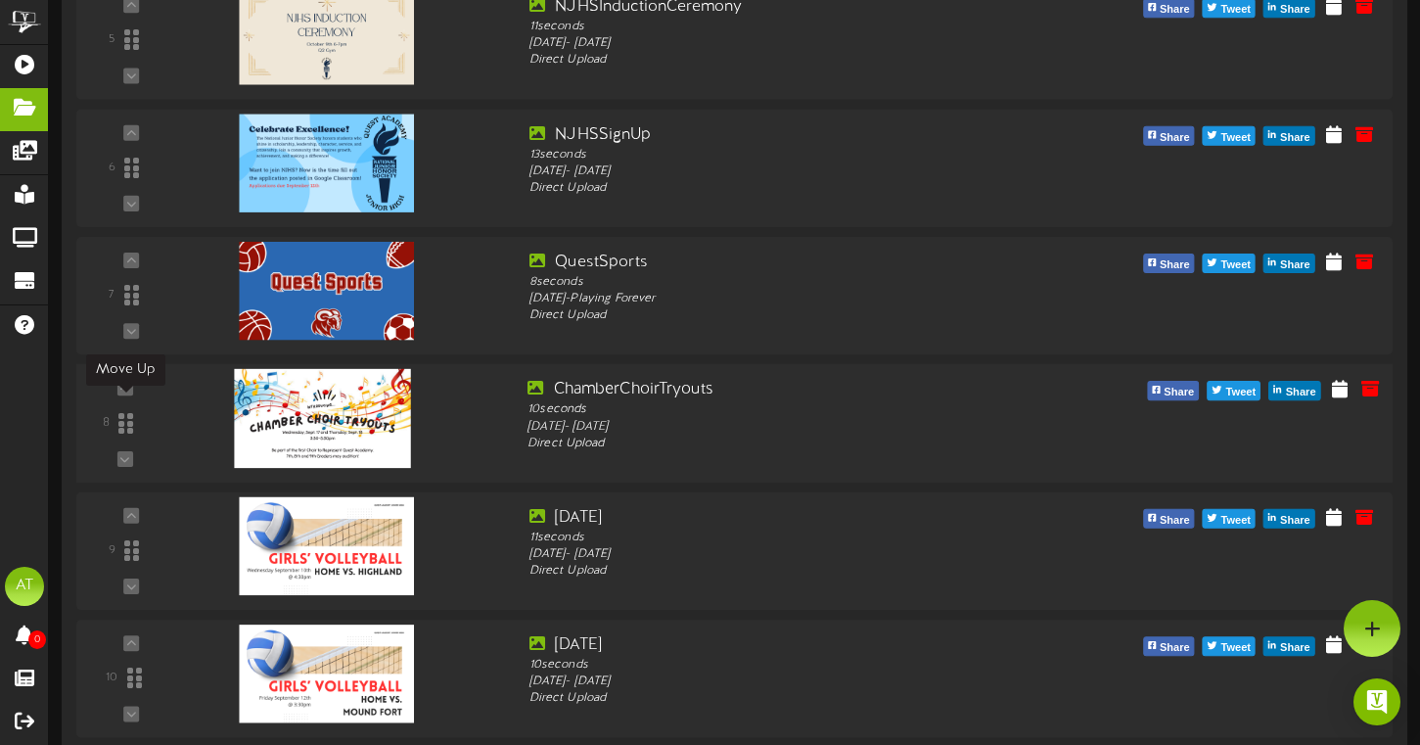
scroll to position [748, 0]
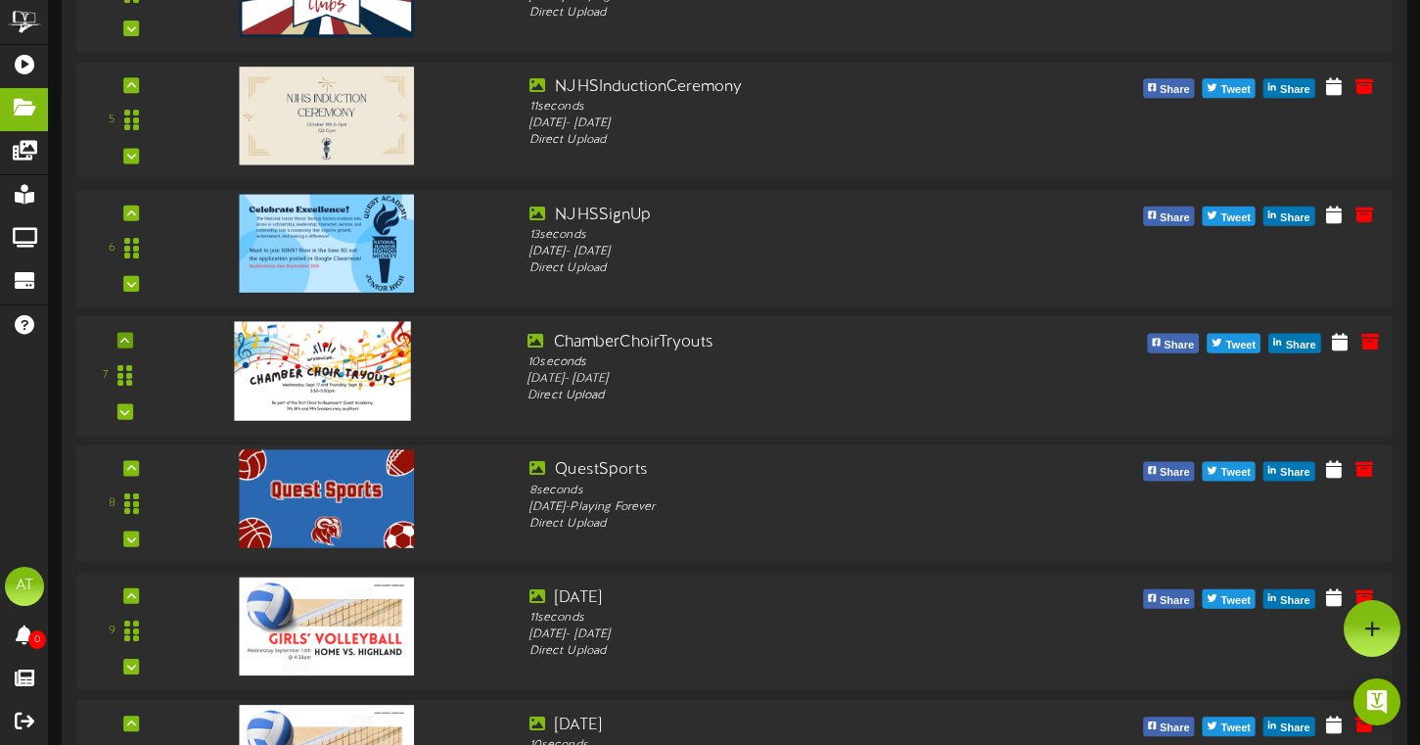
click at [128, 348] on div at bounding box center [125, 341] width 16 height 16
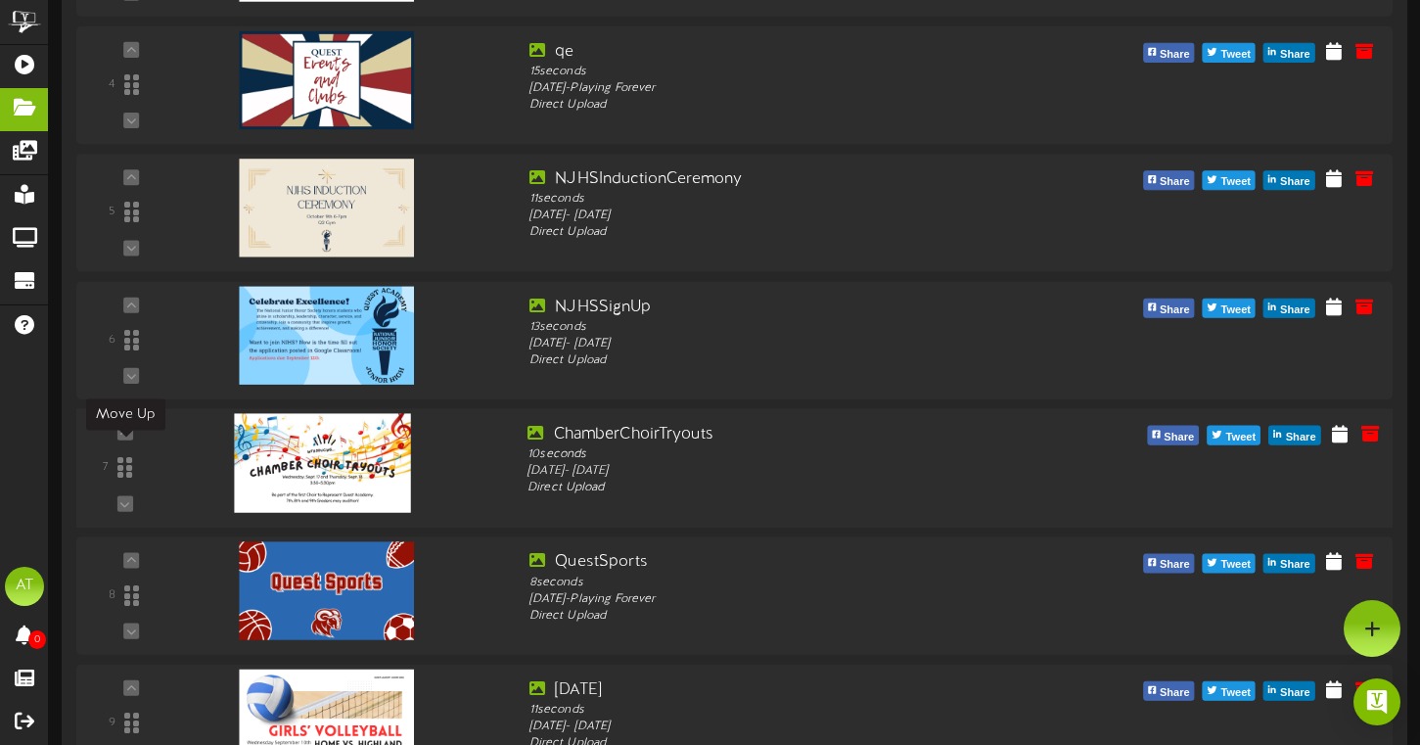
scroll to position [645, 0]
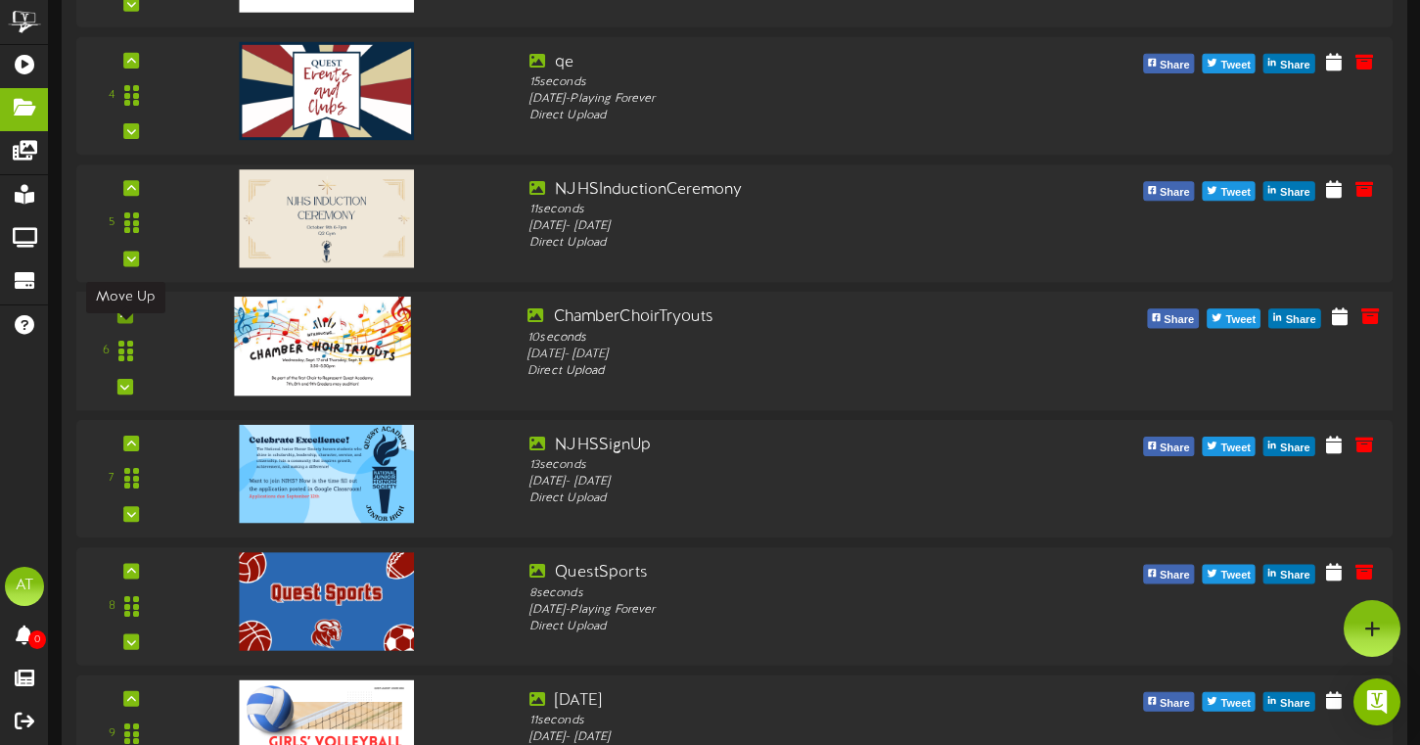
click at [131, 323] on div at bounding box center [125, 315] width 16 height 16
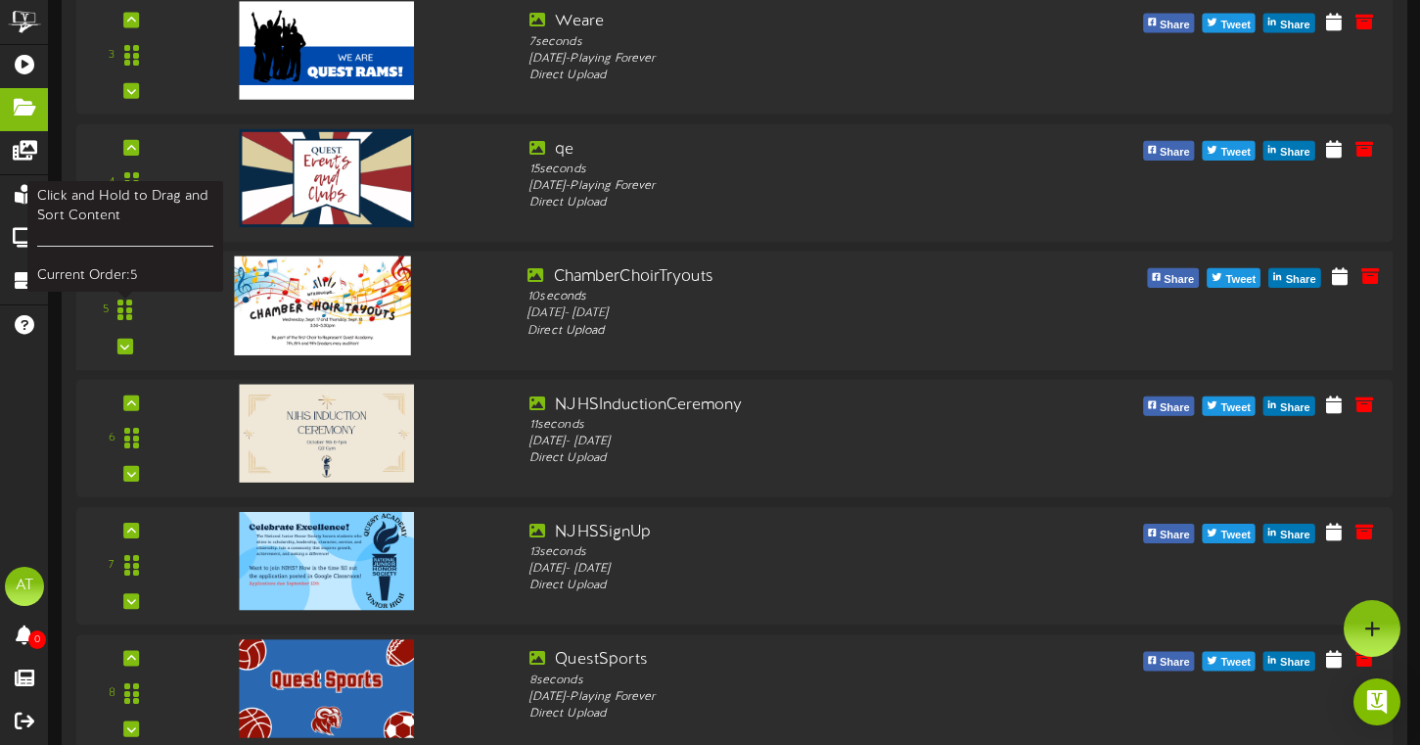
scroll to position [559, 0]
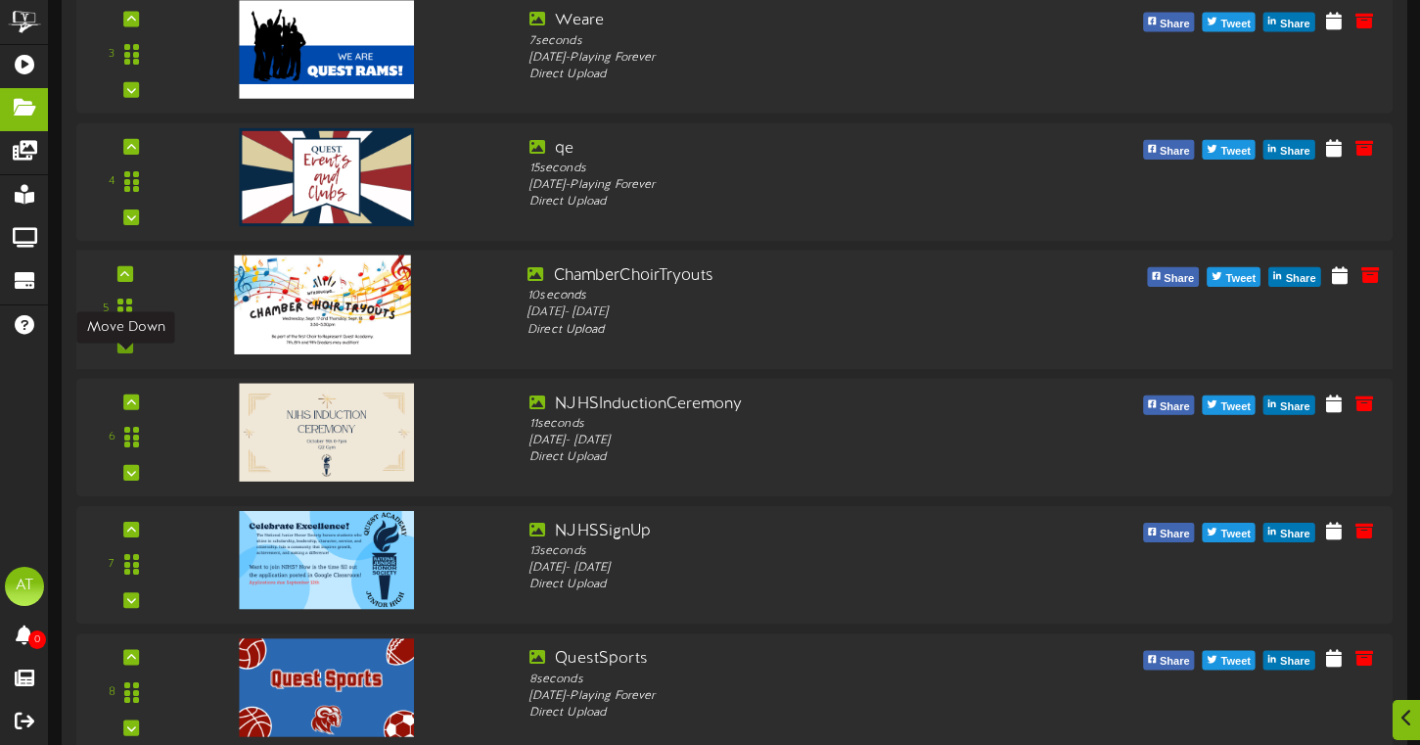
click at [124, 350] on icon at bounding box center [124, 345] width 9 height 10
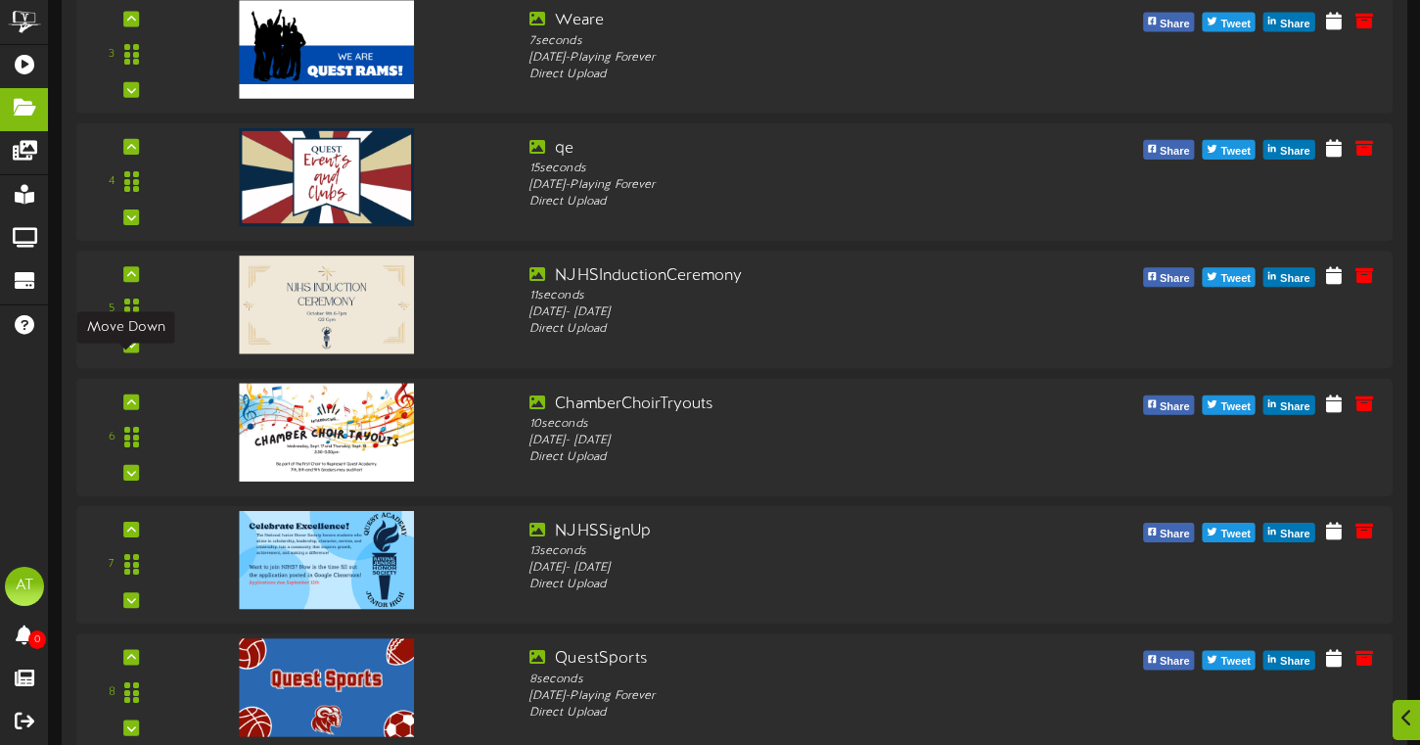
click at [127, 349] on icon at bounding box center [131, 345] width 9 height 10
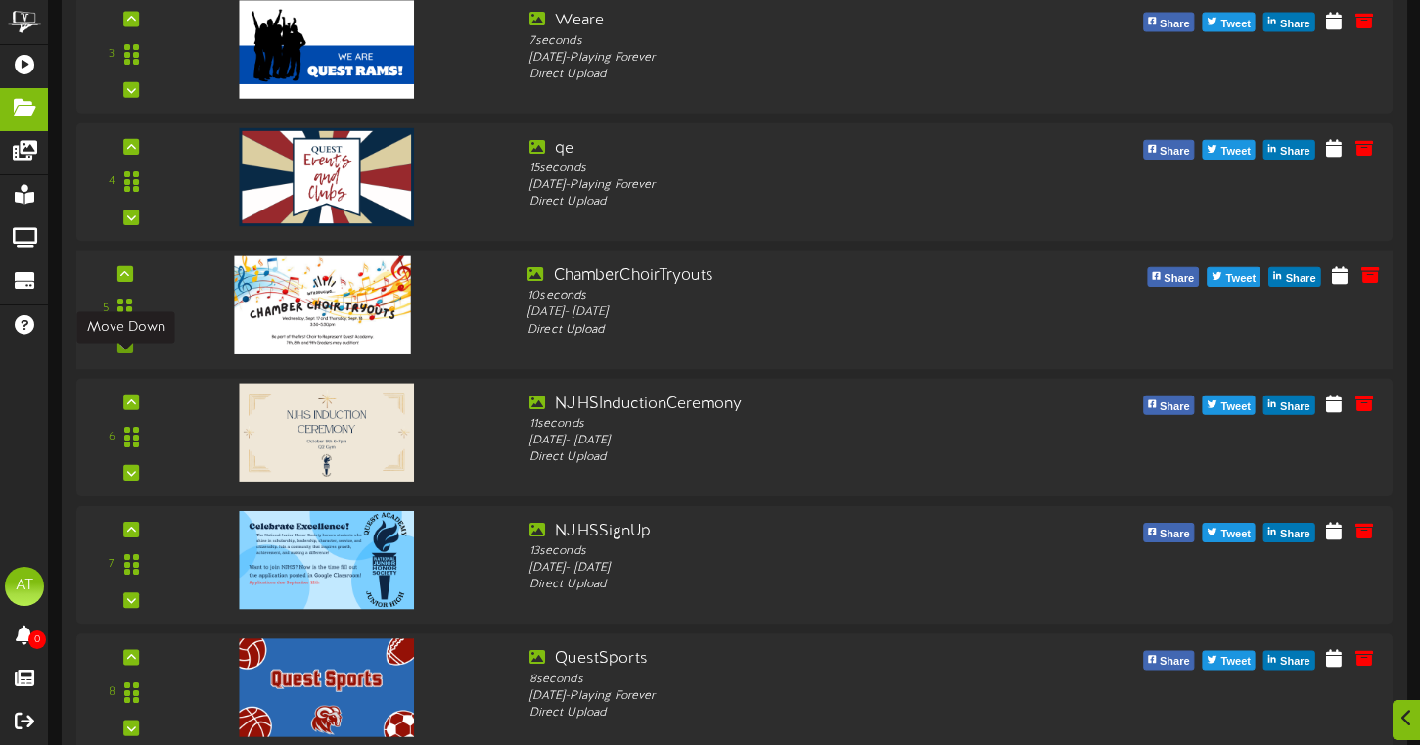
click at [127, 350] on icon at bounding box center [124, 345] width 9 height 10
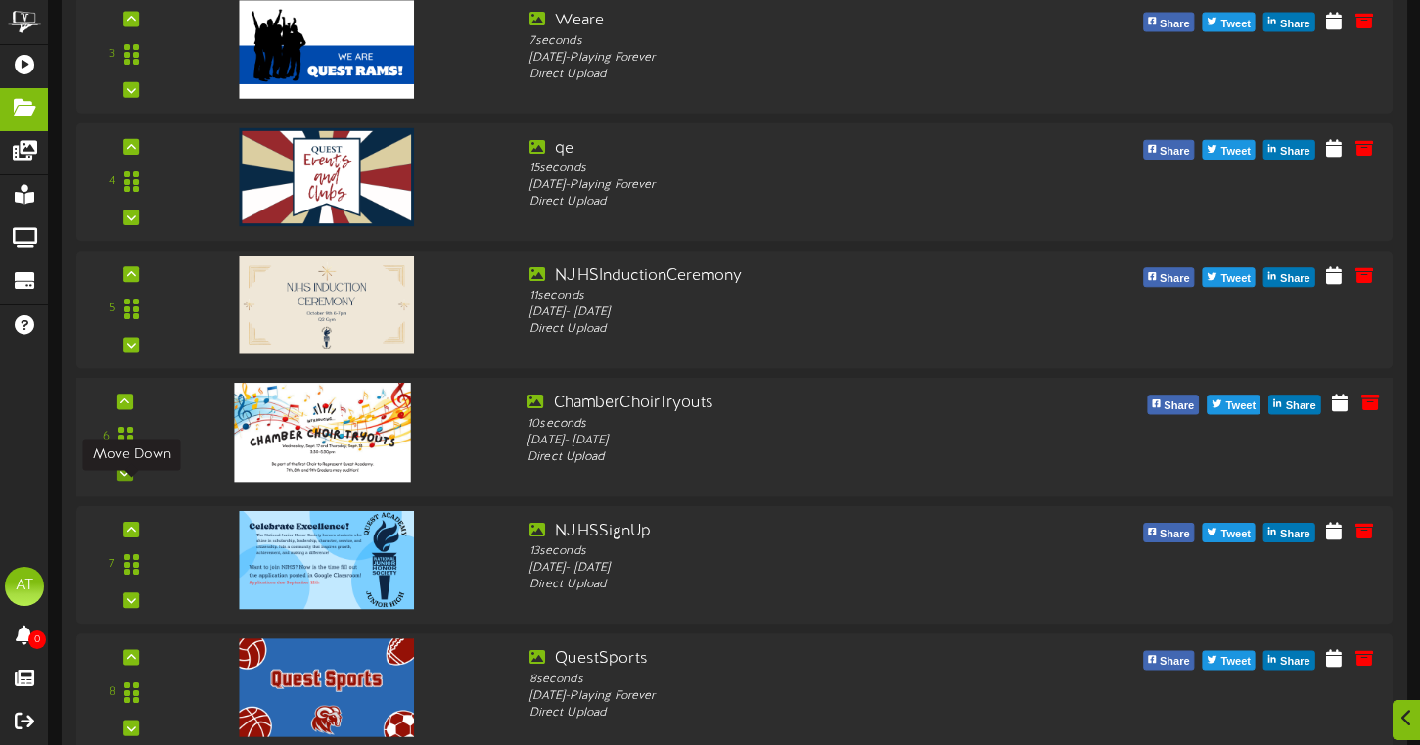
click at [128, 477] on icon at bounding box center [124, 473] width 9 height 10
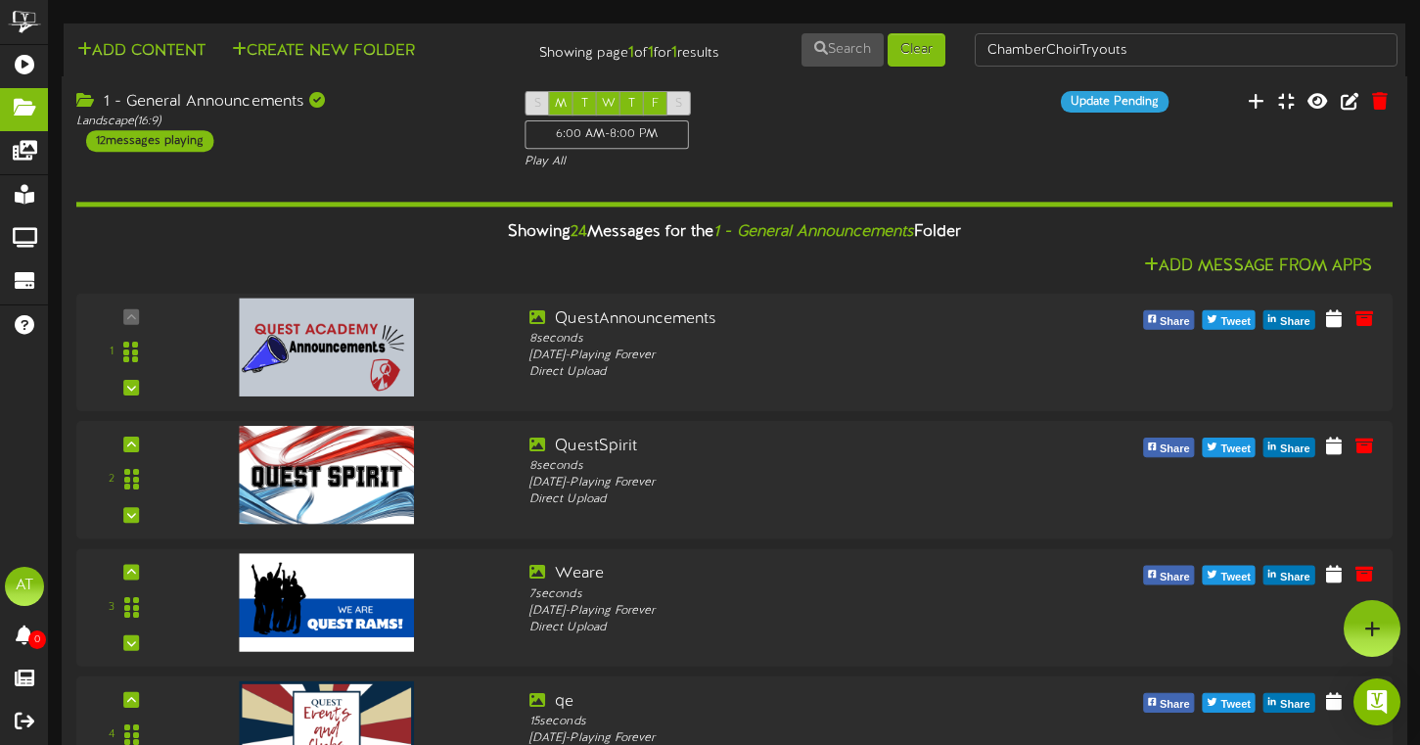
scroll to position [0, 0]
